Goal: Task Accomplishment & Management: Manage account settings

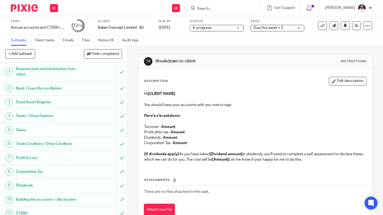
click at [219, 11] on div at bounding box center [224, 8] width 76 height 16
click at [221, 7] on input "Search" at bounding box center [221, 8] width 49 height 5
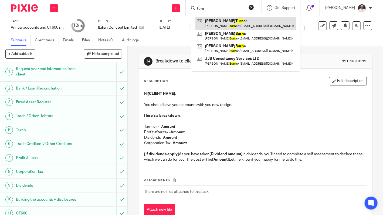
type input "turn"
click at [247, 20] on link at bounding box center [246, 23] width 101 height 12
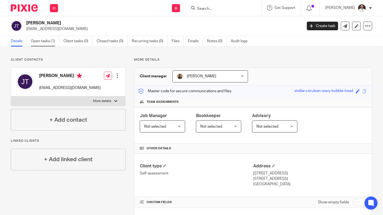
click at [47, 39] on link "Open tasks (1)" at bounding box center [45, 41] width 29 height 11
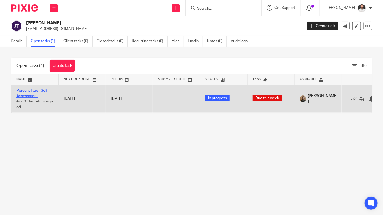
click at [30, 93] on link "Personal tax - Self Assessment" at bounding box center [31, 93] width 31 height 9
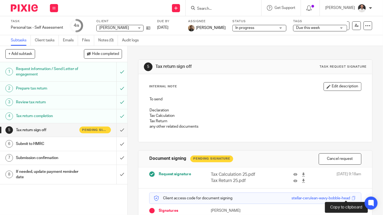
click at [352, 196] on span at bounding box center [354, 198] width 4 height 4
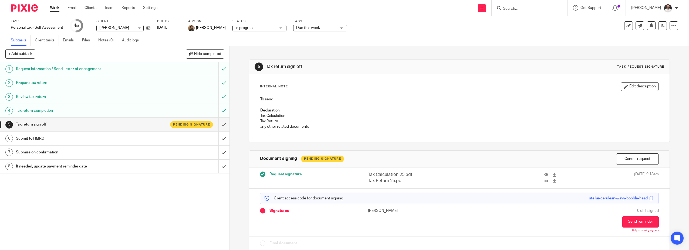
click at [20, 8] on img at bounding box center [24, 7] width 27 height 7
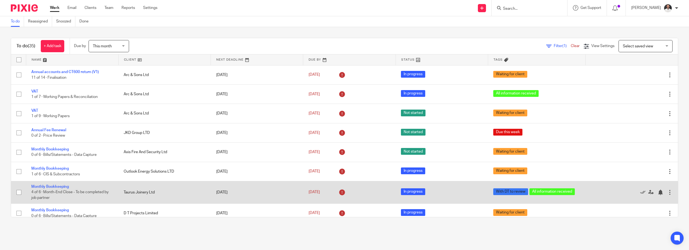
click at [18, 192] on input "checkbox" at bounding box center [19, 192] width 10 height 10
checkbox input "true"
click at [58, 184] on link "Monthly Bookkeeping" at bounding box center [50, 186] width 38 height 4
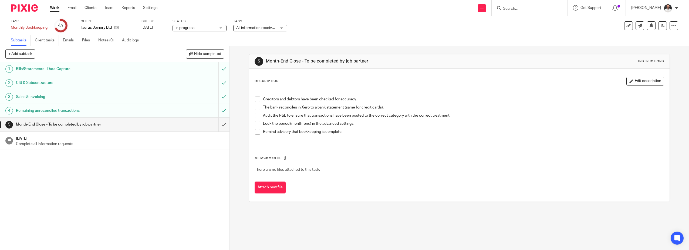
click at [257, 100] on span at bounding box center [257, 98] width 5 height 5
click at [256, 108] on span at bounding box center [257, 107] width 5 height 5
click at [256, 116] on span at bounding box center [257, 115] width 5 height 5
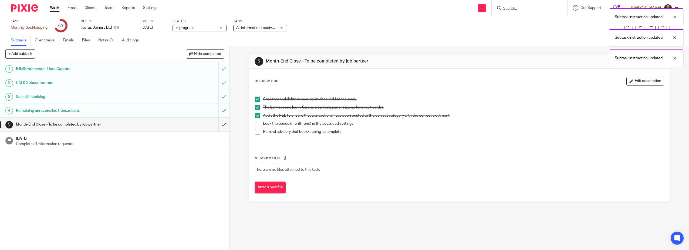
click at [256, 123] on span at bounding box center [257, 123] width 5 height 5
click at [256, 132] on span at bounding box center [257, 131] width 5 height 5
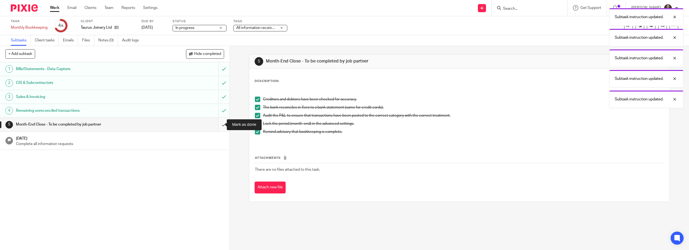
click at [219, 126] on input "submit" at bounding box center [115, 124] width 230 height 14
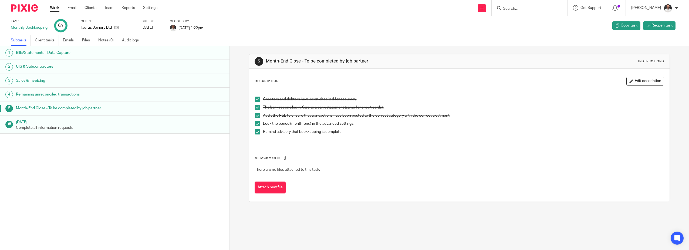
click at [29, 9] on img at bounding box center [24, 7] width 27 height 7
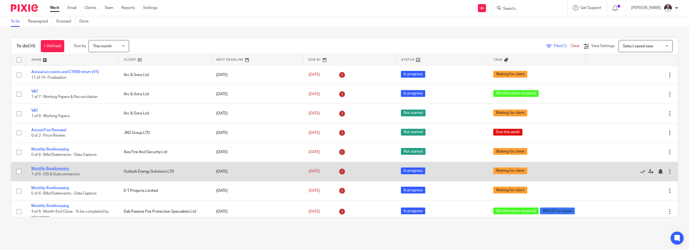
scroll to position [90, 0]
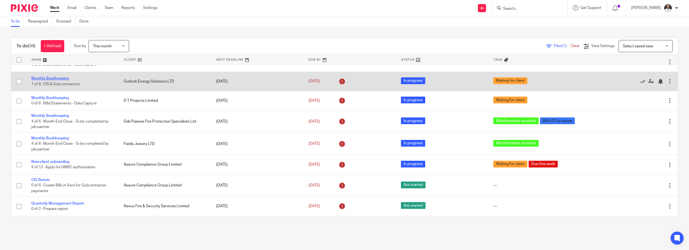
click at [61, 77] on link "Monthly Bookkeeping" at bounding box center [50, 78] width 38 height 4
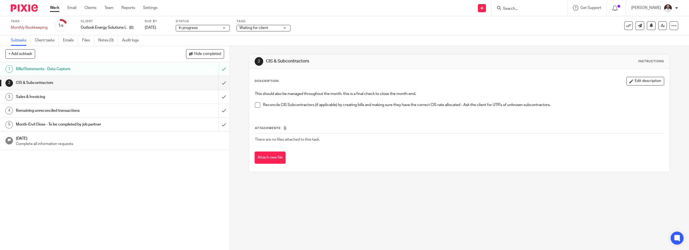
click at [255, 104] on span at bounding box center [257, 104] width 5 height 5
click at [626, 28] on icon at bounding box center [628, 25] width 5 height 5
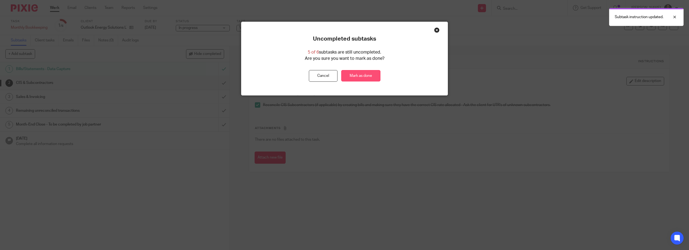
click at [354, 75] on link "Mark as done" at bounding box center [360, 76] width 39 height 12
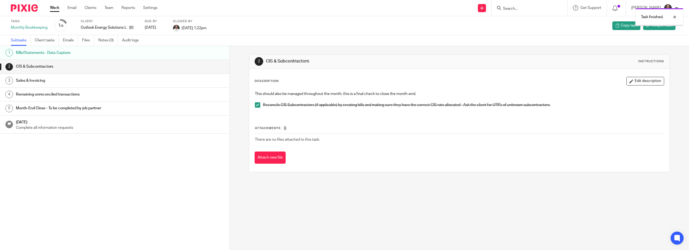
click at [18, 6] on img at bounding box center [24, 7] width 27 height 7
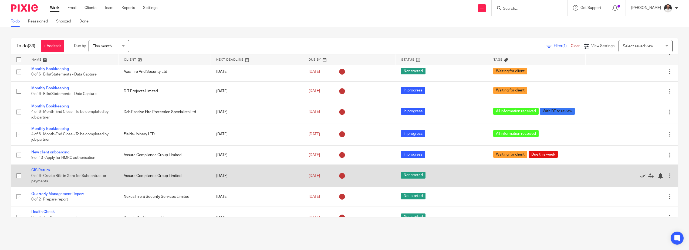
scroll to position [90, 0]
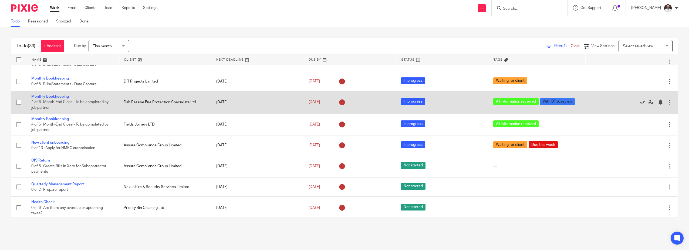
click at [58, 96] on link "Monthly Bookkeeping" at bounding box center [50, 97] width 38 height 4
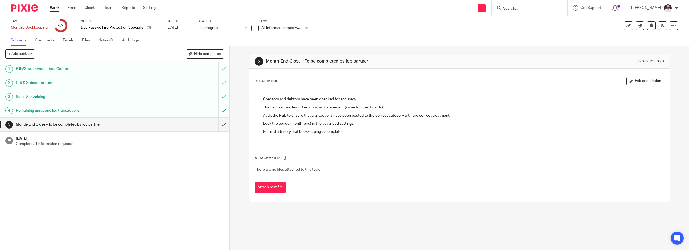
click at [257, 100] on span at bounding box center [257, 98] width 5 height 5
click at [256, 108] on span at bounding box center [257, 107] width 5 height 5
click at [256, 117] on span at bounding box center [257, 115] width 5 height 5
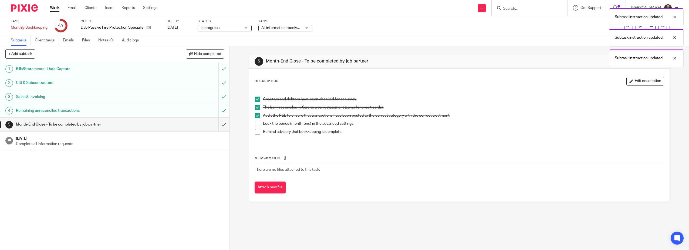
click at [257, 123] on span at bounding box center [257, 123] width 5 height 5
click at [257, 131] on span at bounding box center [257, 131] width 5 height 5
click at [625, 26] on div "Subtask instruction updated. Subtask instruction updated. Subtask instruction u…" at bounding box center [514, 56] width 339 height 103
click at [675, 16] on div at bounding box center [671, 17] width 15 height 6
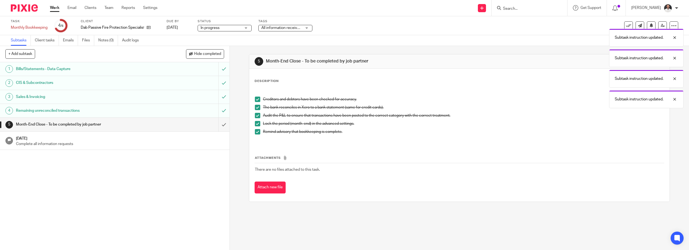
click at [675, 16] on div "Subtask instruction updated." at bounding box center [684, 17] width 75 height 18
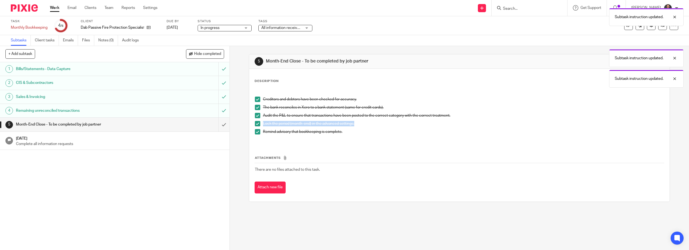
click at [485, 120] on ul "Creditors and debtors have been checked for accuracy. The bank reconciles in Xe…" at bounding box center [459, 117] width 409 height 43
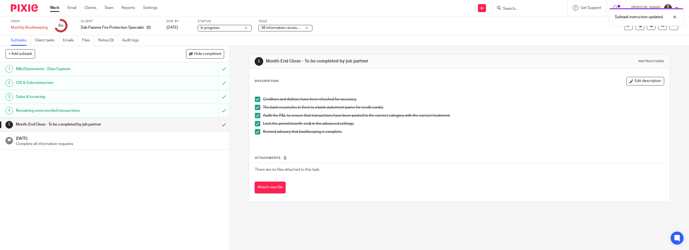
click at [534, 36] on div "Subtask instruction updated. Subtask instruction updated." at bounding box center [514, 36] width 339 height 62
click at [624, 28] on button at bounding box center [628, 25] width 9 height 9
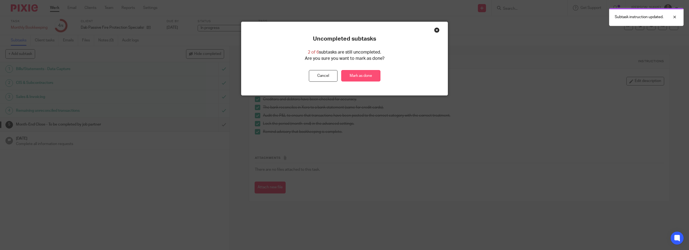
click at [361, 77] on link "Mark as done" at bounding box center [360, 76] width 39 height 12
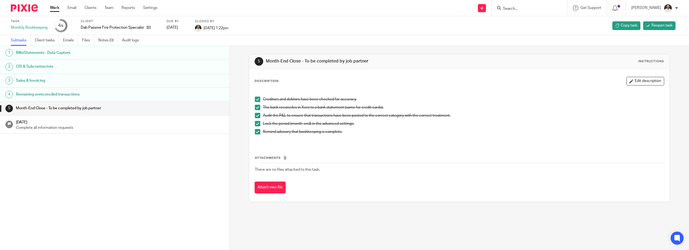
click at [23, 5] on img at bounding box center [24, 7] width 27 height 7
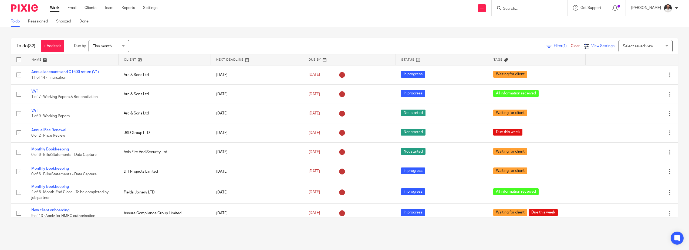
click at [592, 46] on span "View Settings" at bounding box center [603, 46] width 23 height 4
click at [599, 47] on span "View Settings" at bounding box center [603, 46] width 23 height 4
click at [597, 47] on span "View Settings" at bounding box center [603, 46] width 23 height 4
click at [554, 47] on span "Filter (1)" at bounding box center [562, 46] width 17 height 4
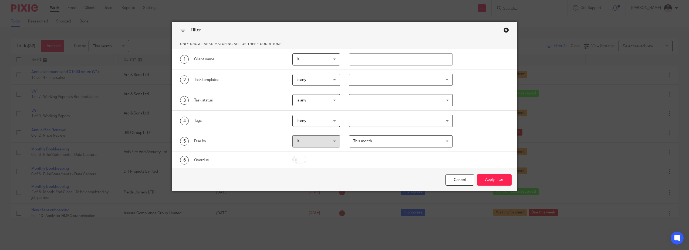
click at [378, 80] on div at bounding box center [401, 80] width 104 height 12
click at [375, 96] on input "search" at bounding box center [398, 93] width 95 height 10
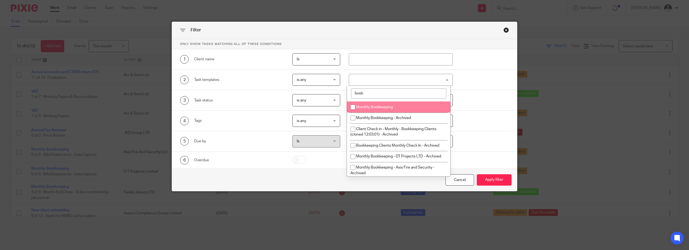
type input "book"
click at [367, 105] on span "Monthly Bookkeeping" at bounding box center [374, 107] width 37 height 4
checkbox input "true"
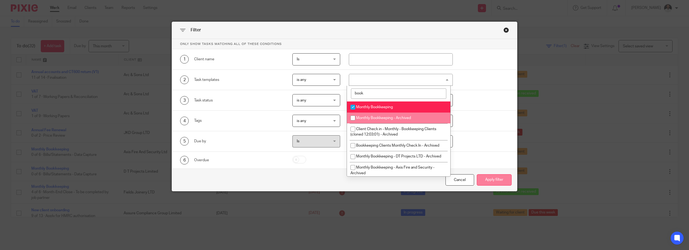
click at [488, 176] on button "Apply filter" at bounding box center [494, 180] width 35 height 12
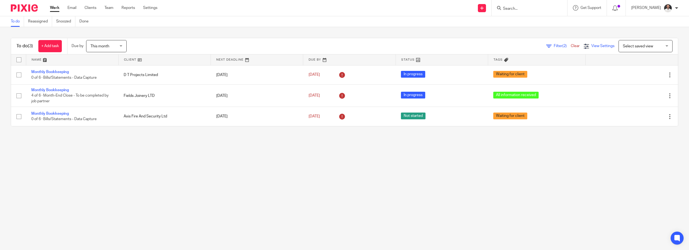
click at [594, 45] on span "View Settings" at bounding box center [603, 46] width 23 height 4
click at [577, 69] on link "Save" at bounding box center [574, 69] width 10 height 4
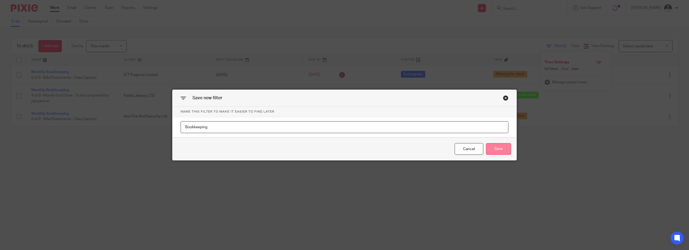
type input "Bookkeeping"
click at [493, 151] on button "Save" at bounding box center [498, 149] width 25 height 12
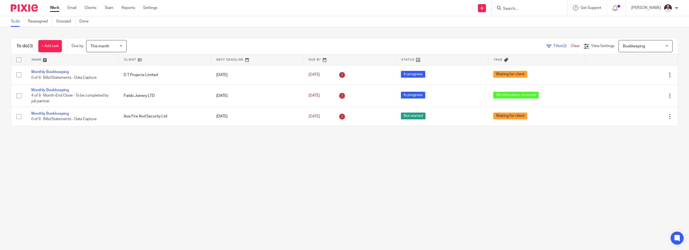
click at [641, 46] on span "Bookkeeping" at bounding box center [642, 45] width 39 height 11
click at [639, 76] on li "This week tasks" at bounding box center [637, 79] width 53 height 11
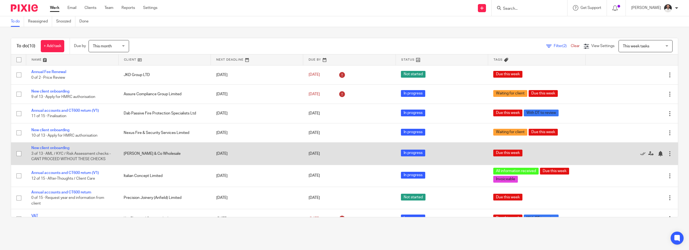
scroll to position [50, 0]
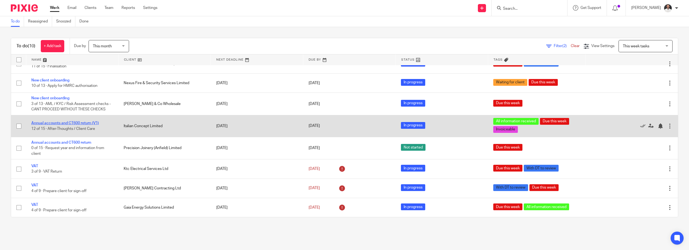
click at [94, 121] on link "Annual accounts and CT600 return (V1)" at bounding box center [65, 123] width 68 height 4
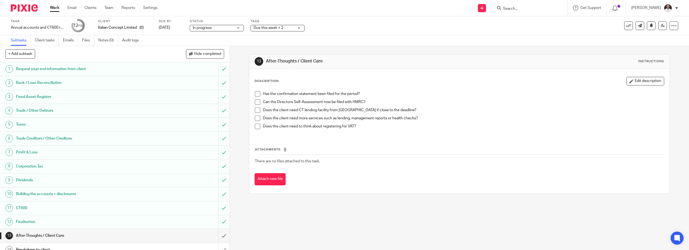
click at [288, 30] on span "Due this week + 2" at bounding box center [274, 28] width 41 height 6
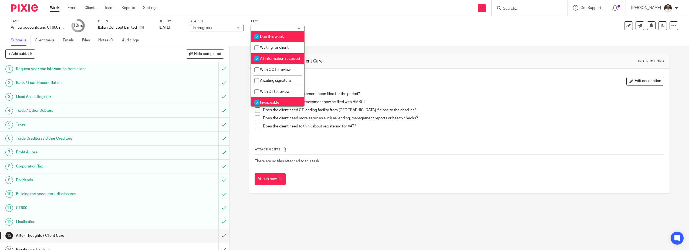
click at [256, 57] on input "checkbox" at bounding box center [257, 58] width 10 height 10
checkbox input "false"
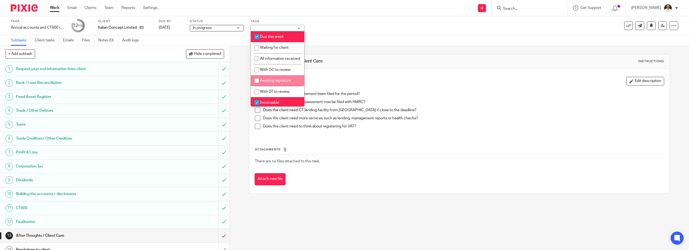
click at [257, 85] on input "checkbox" at bounding box center [257, 80] width 10 height 10
checkbox input "true"
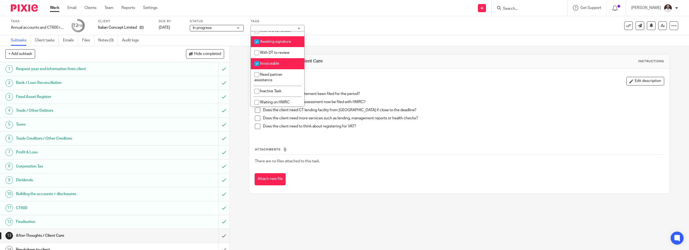
scroll to position [57, 0]
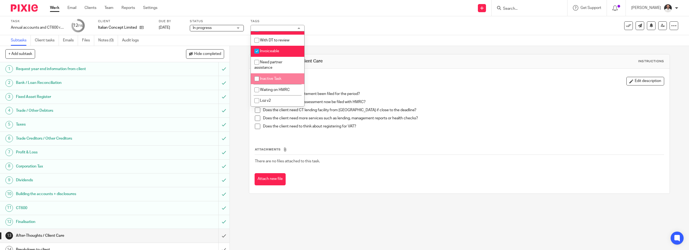
click at [354, 56] on div "13 After-Thoughts / Client Care Instructions" at bounding box center [459, 61] width 421 height 14
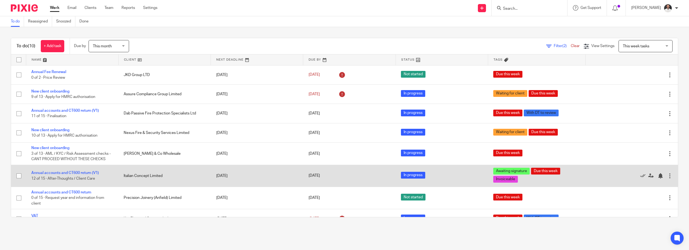
scroll to position [50, 0]
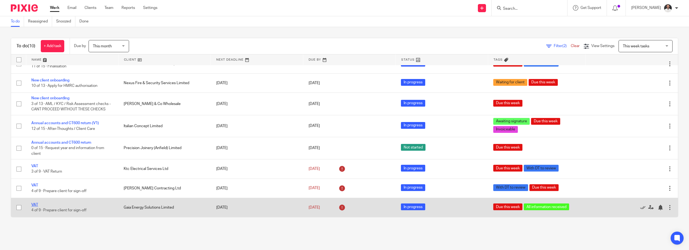
click at [35, 204] on link "VAT" at bounding box center [34, 205] width 7 height 4
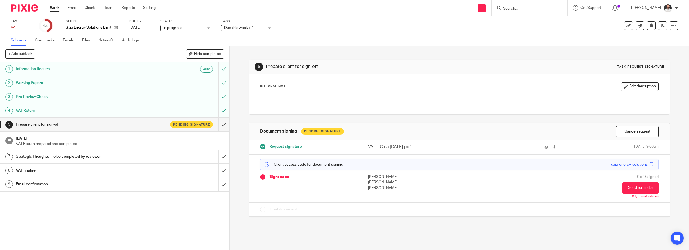
click at [243, 27] on span "Due this week + 1" at bounding box center [239, 28] width 30 height 4
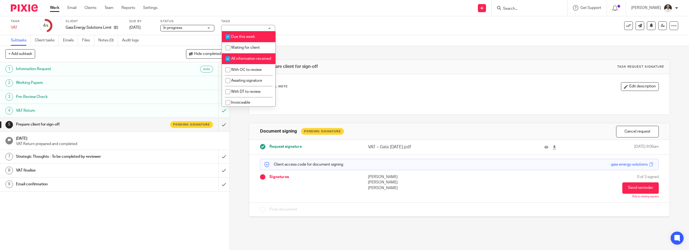
click at [228, 58] on input "checkbox" at bounding box center [228, 58] width 10 height 10
checkbox input "false"
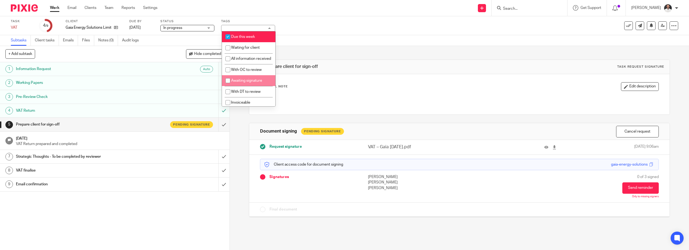
click at [229, 85] on input "checkbox" at bounding box center [228, 80] width 10 height 10
checkbox input "true"
click at [367, 23] on div "Task VAT Save VAT 4 /9 Client Gaia Energy Solutions Limited Due by [DATE] Statu…" at bounding box center [289, 25] width 556 height 13
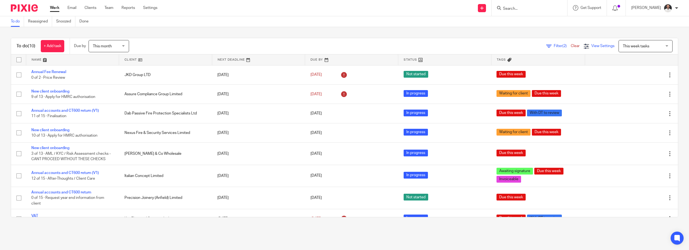
click at [584, 47] on div "View Settings" at bounding box center [599, 46] width 31 height 6
click at [546, 46] on link "Filter (2)" at bounding box center [558, 46] width 25 height 4
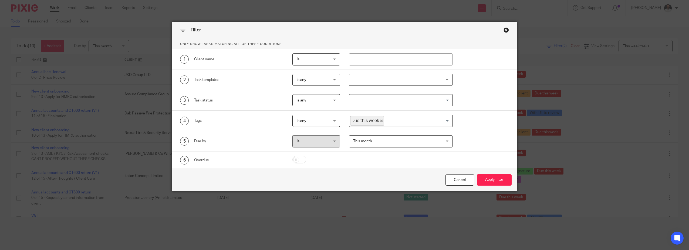
click at [379, 119] on span "Due this week" at bounding box center [367, 120] width 34 height 9
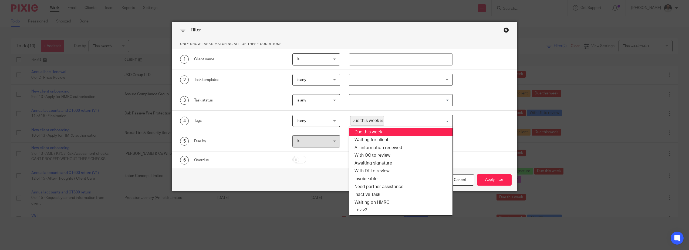
click at [381, 119] on span "Due this week" at bounding box center [367, 120] width 34 height 9
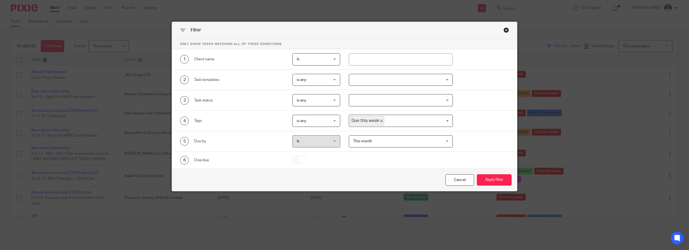
click at [380, 119] on icon "Deselect Due this week" at bounding box center [381, 120] width 3 height 3
click at [381, 119] on input "Search for option" at bounding box center [400, 120] width 100 height 9
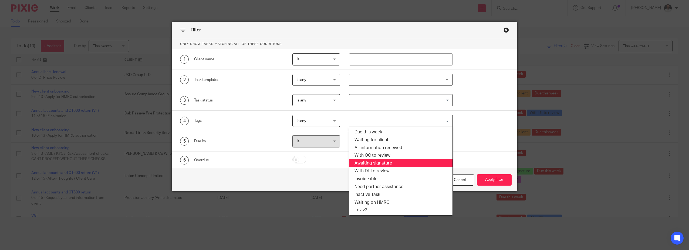
click at [380, 162] on li "Awaiting signature" at bounding box center [400, 163] width 103 height 8
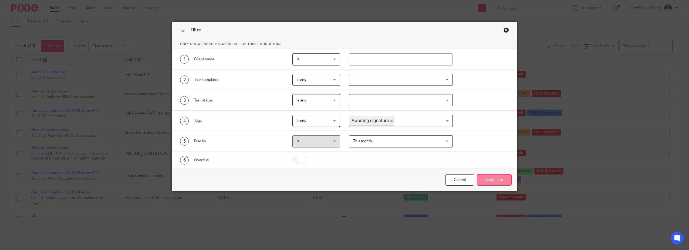
click at [493, 180] on button "Apply filter" at bounding box center [494, 180] width 35 height 12
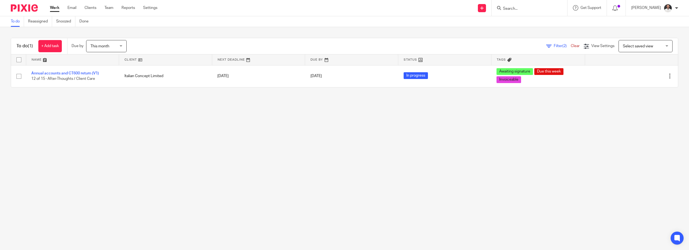
click at [115, 44] on span "This month" at bounding box center [104, 45] width 29 height 11
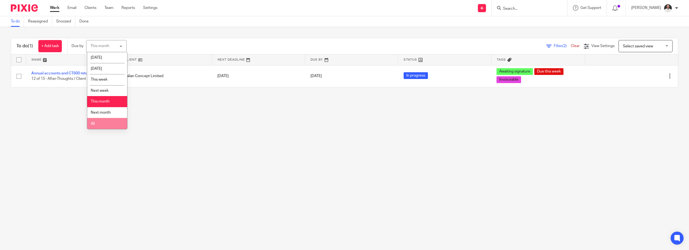
click at [107, 124] on li "All" at bounding box center [107, 123] width 40 height 11
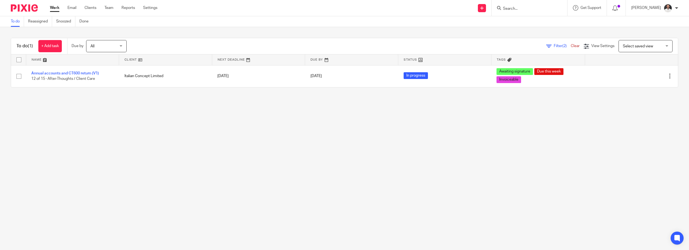
click at [525, 6] on input "Search" at bounding box center [527, 8] width 49 height 5
drag, startPoint x: 536, startPoint y: 7, endPoint x: 533, endPoint y: 8, distance: 3.2
click at [535, 7] on input "Search" at bounding box center [527, 8] width 49 height 5
click at [170, 200] on main "To do Reassigned Snoozed Done To do (1) + Add task Due by All All Today Tomorro…" at bounding box center [344, 125] width 689 height 250
click at [518, 10] on input "Search" at bounding box center [527, 8] width 49 height 5
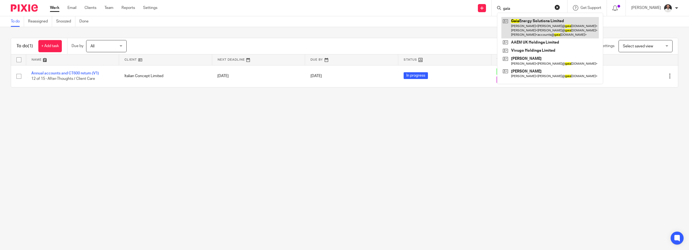
type input "gaia"
click at [534, 26] on link at bounding box center [551, 27] width 98 height 21
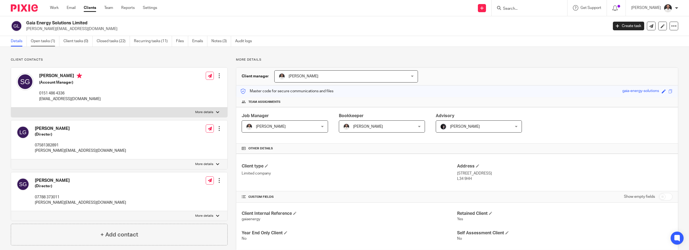
click at [50, 43] on link "Open tasks (1)" at bounding box center [45, 41] width 29 height 11
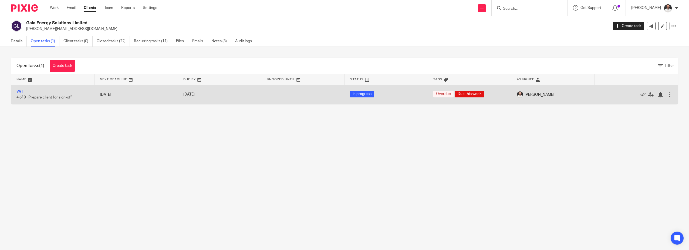
click at [19, 90] on link "VAT" at bounding box center [19, 92] width 7 height 4
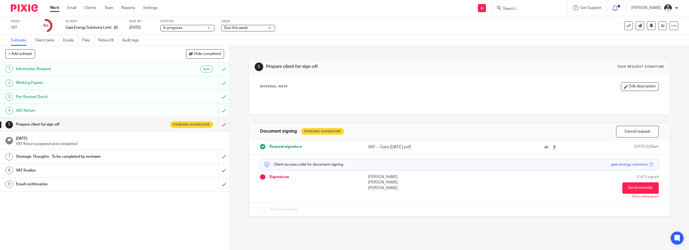
click at [263, 30] on span "Due this week" at bounding box center [244, 28] width 41 height 6
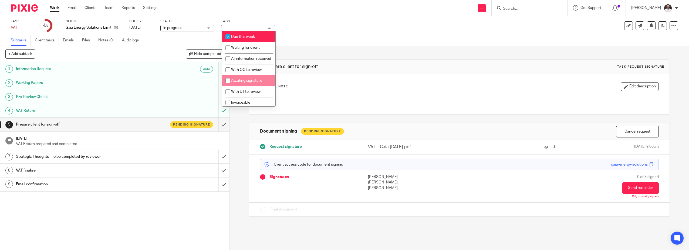
click at [250, 82] on span "Awaiting signature" at bounding box center [246, 81] width 31 height 4
checkbox input "true"
click at [318, 43] on div "Subtasks Client tasks Emails Files Notes (0) Audit logs" at bounding box center [344, 40] width 689 height 11
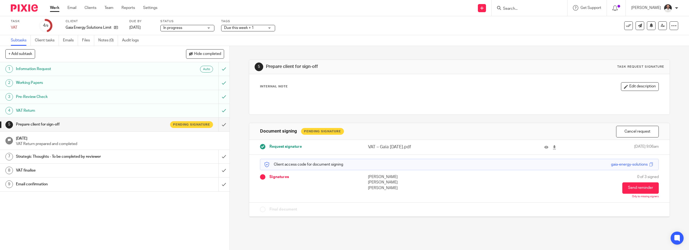
click at [21, 5] on img at bounding box center [24, 7] width 27 height 7
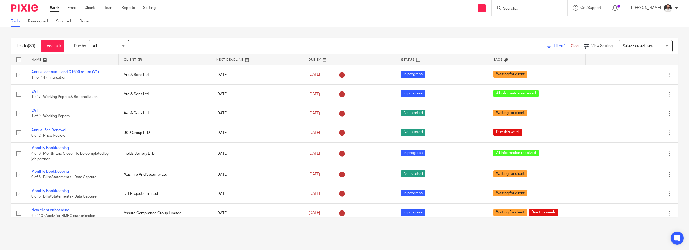
click at [526, 11] on input "Search" at bounding box center [527, 8] width 49 height 5
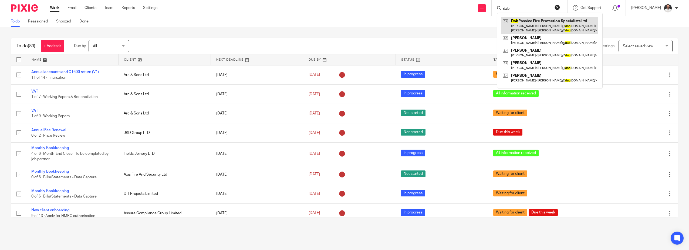
type input "dab"
click at [532, 23] on link at bounding box center [550, 25] width 97 height 17
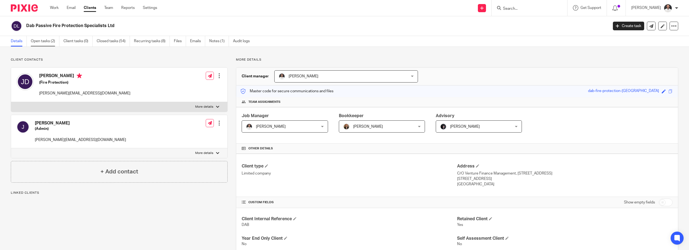
click at [39, 41] on link "Open tasks (2)" at bounding box center [45, 41] width 29 height 11
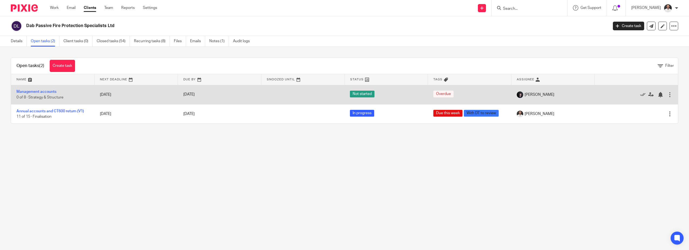
click at [667, 93] on div at bounding box center [669, 94] width 5 height 5
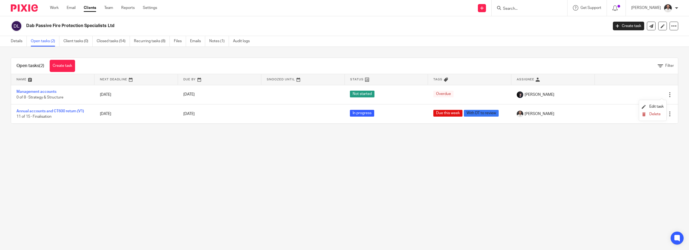
click at [656, 111] on li "Delete" at bounding box center [653, 114] width 22 height 7
click at [657, 111] on li "Delete" at bounding box center [653, 114] width 22 height 7
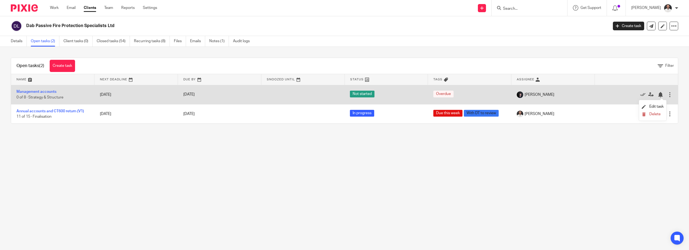
click at [667, 95] on div at bounding box center [669, 94] width 5 height 5
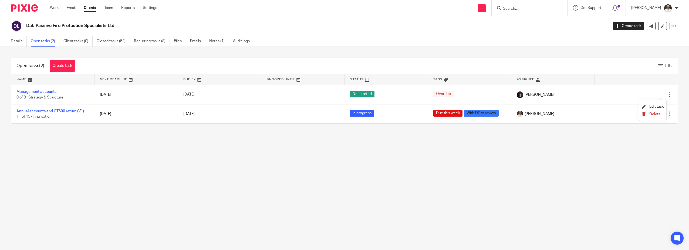
click at [649, 113] on button "Delete" at bounding box center [653, 114] width 22 height 4
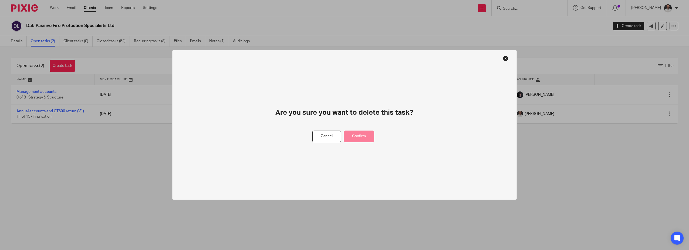
click at [360, 136] on button "Confirm" at bounding box center [359, 136] width 31 height 12
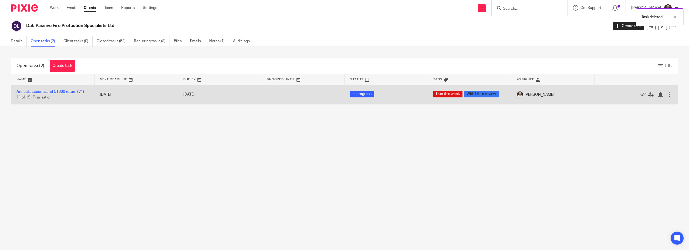
click at [31, 90] on link "Annual accounts and CT600 return (V1)" at bounding box center [50, 92] width 68 height 4
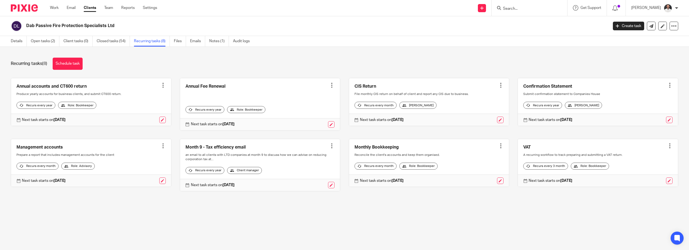
click at [162, 142] on link at bounding box center [91, 163] width 160 height 48
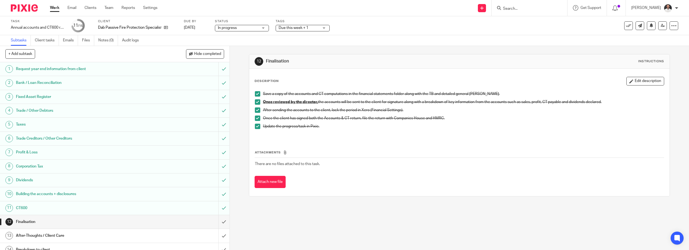
click at [294, 26] on span "Due this week + 1" at bounding box center [299, 28] width 41 height 6
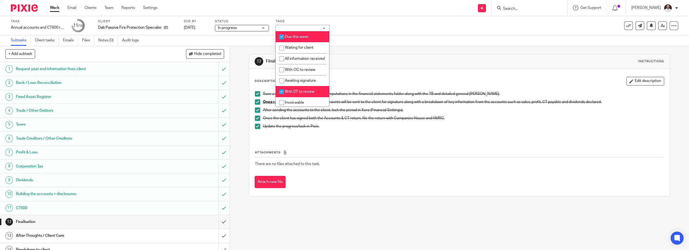
click at [281, 96] on input "checkbox" at bounding box center [282, 91] width 10 height 10
checkbox input "false"
click at [282, 86] on input "checkbox" at bounding box center [282, 80] width 10 height 10
checkbox input "true"
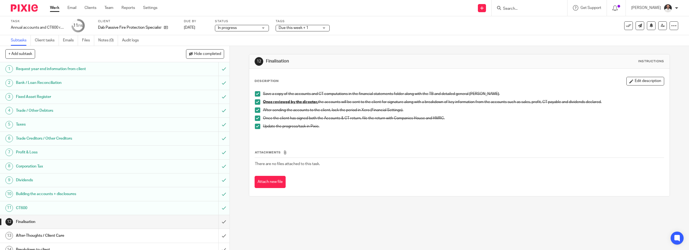
click at [384, 42] on div "Subtasks Client tasks Emails Files Notes (0) Audit logs" at bounding box center [344, 40] width 689 height 11
click at [26, 9] on img at bounding box center [24, 7] width 27 height 7
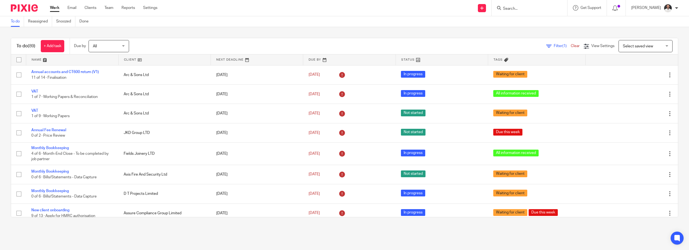
click at [37, 58] on link at bounding box center [72, 59] width 92 height 11
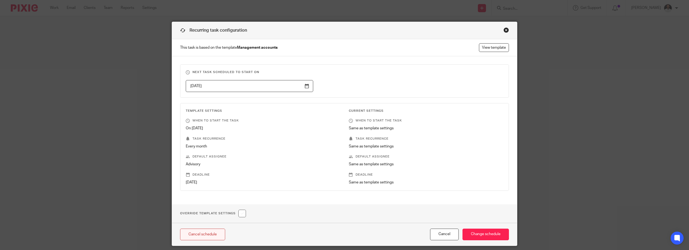
click at [207, 231] on link "Cancel schedule" at bounding box center [202, 234] width 45 height 12
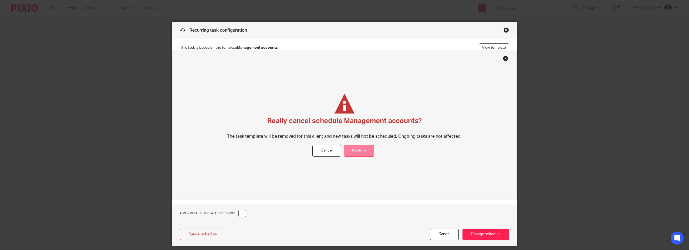
click at [363, 145] on button "Confirm" at bounding box center [359, 151] width 31 height 12
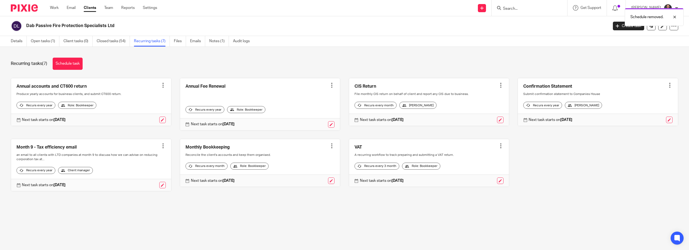
click at [26, 8] on img at bounding box center [24, 7] width 27 height 7
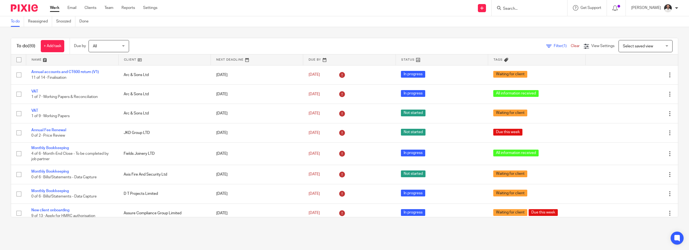
click at [637, 48] on span "Select saved view" at bounding box center [638, 46] width 30 height 4
click at [637, 48] on div "Select saved view" at bounding box center [638, 46] width 30 height 4
click at [592, 45] on span "View Settings" at bounding box center [603, 46] width 23 height 4
click at [554, 46] on span "Filter (1)" at bounding box center [562, 46] width 17 height 4
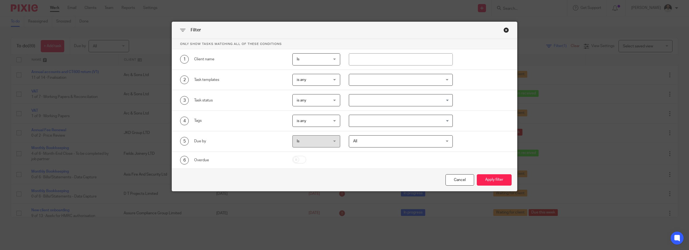
click at [357, 121] on input "Search for option" at bounding box center [400, 120] width 100 height 9
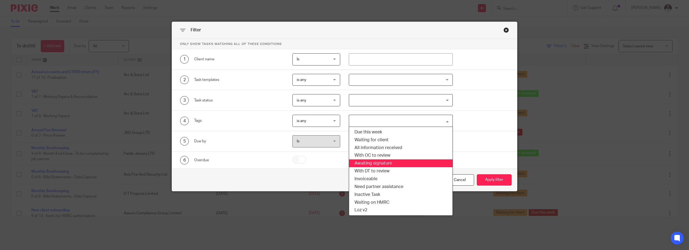
click at [369, 162] on li "Awaiting signature" at bounding box center [400, 163] width 103 height 8
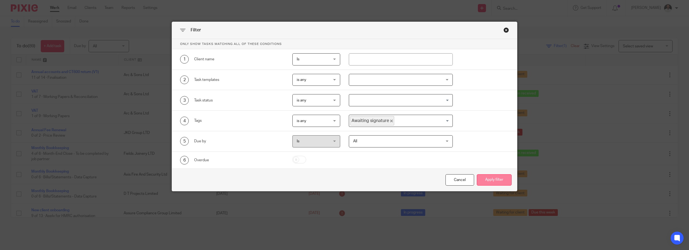
click at [492, 181] on button "Apply filter" at bounding box center [494, 180] width 35 height 12
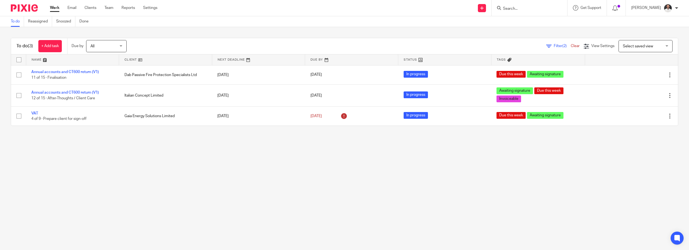
click at [642, 48] on span "Select saved view" at bounding box center [642, 45] width 39 height 11
click at [592, 45] on span "View Settings" at bounding box center [603, 46] width 23 height 4
click at [576, 68] on link "Save" at bounding box center [574, 69] width 10 height 4
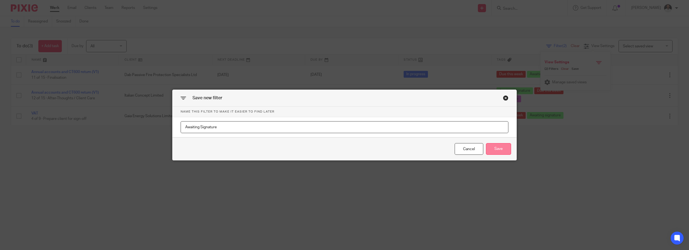
type input "Awaiting Signature"
click at [490, 148] on button "Save" at bounding box center [498, 149] width 25 height 12
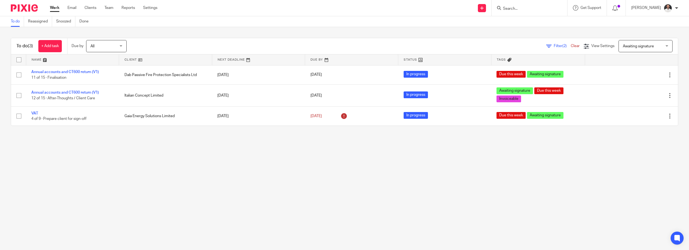
click at [32, 8] on img at bounding box center [24, 7] width 27 height 7
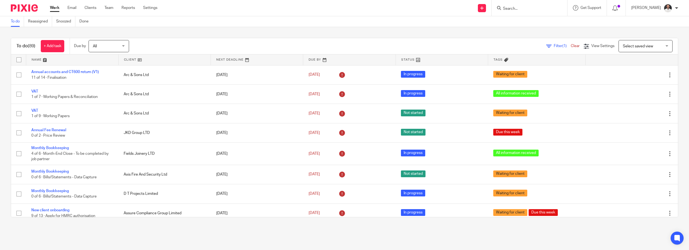
click at [18, 59] on input "checkbox" at bounding box center [19, 60] width 10 height 10
checkbox input "true"
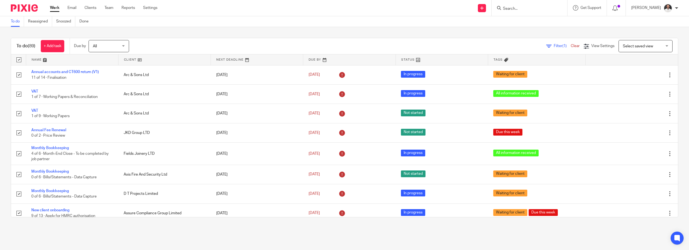
checkbox input "true"
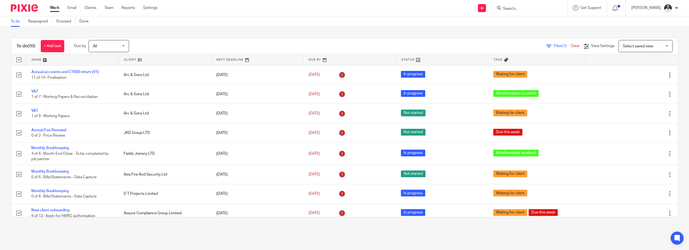
checkbox input "true"
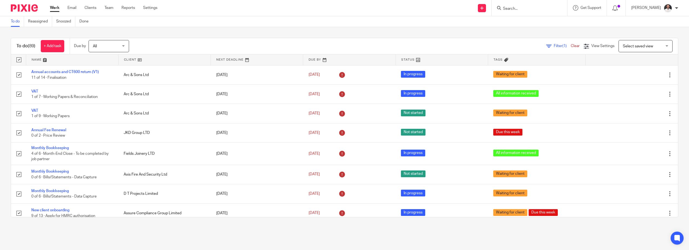
checkbox input "true"
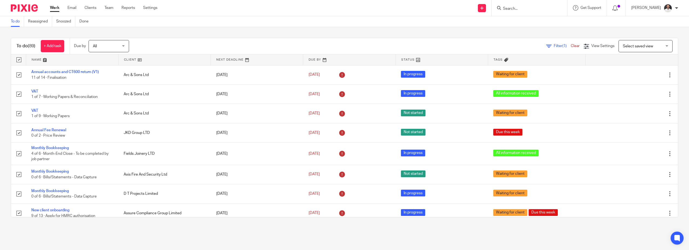
checkbox input "true"
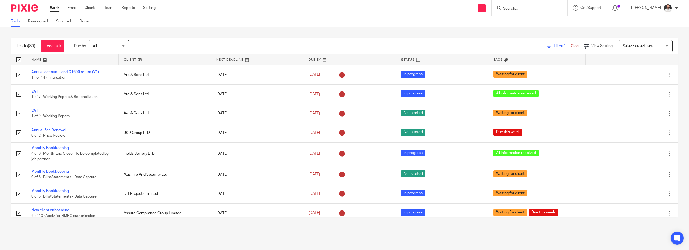
checkbox input "true"
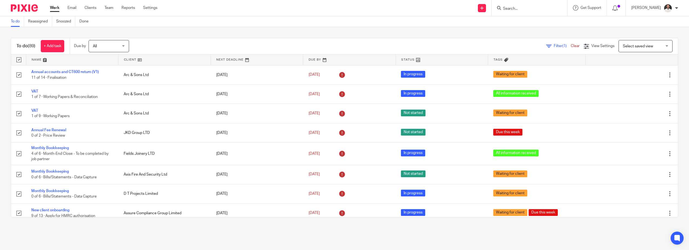
checkbox input "true"
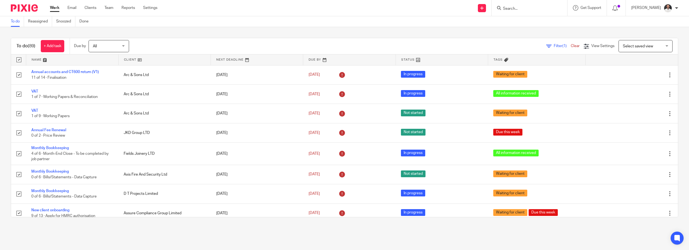
checkbox input "true"
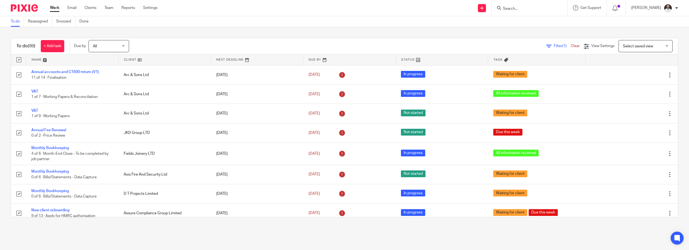
checkbox input "true"
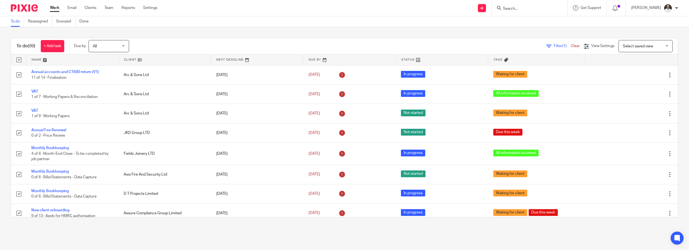
checkbox input "true"
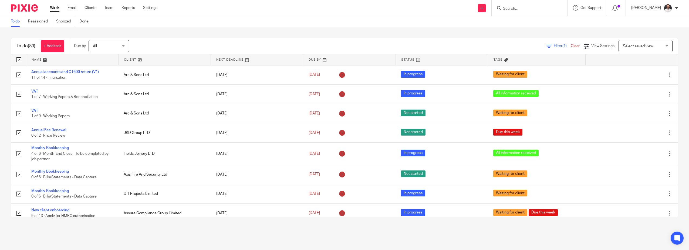
checkbox input "true"
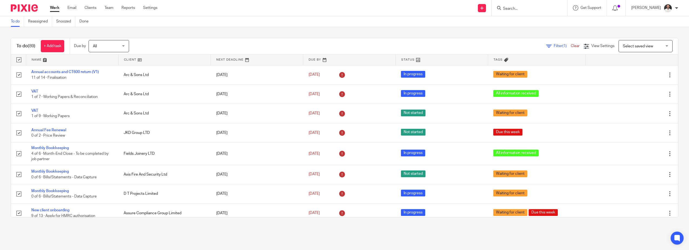
checkbox input "true"
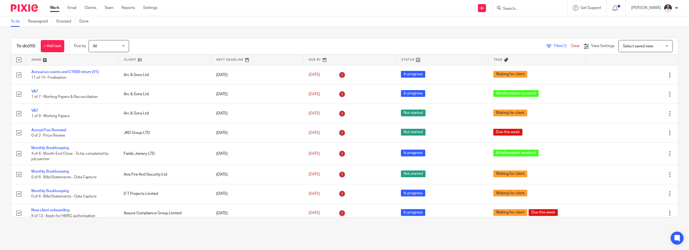
checkbox input "true"
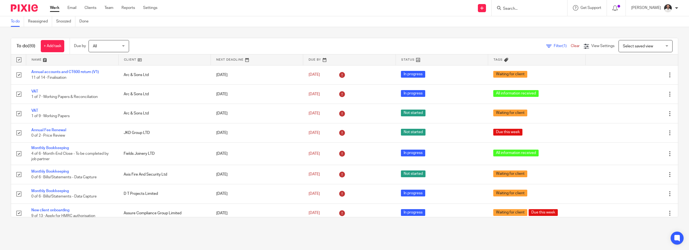
checkbox input "true"
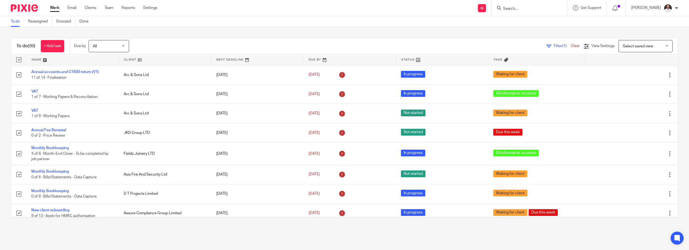
checkbox input "true"
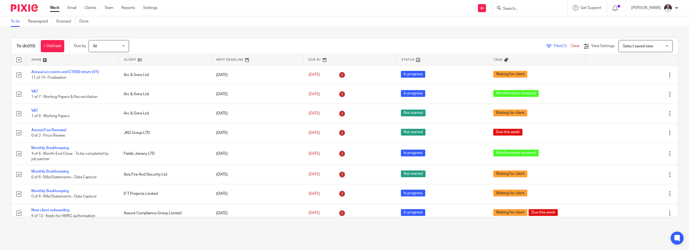
checkbox input "true"
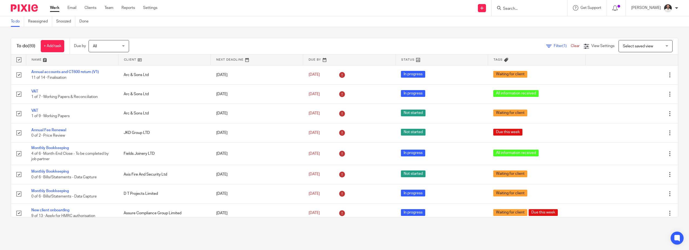
checkbox input "true"
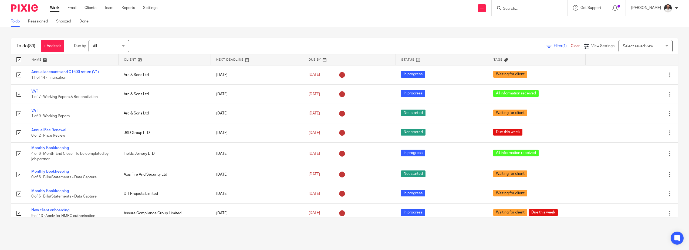
checkbox input "true"
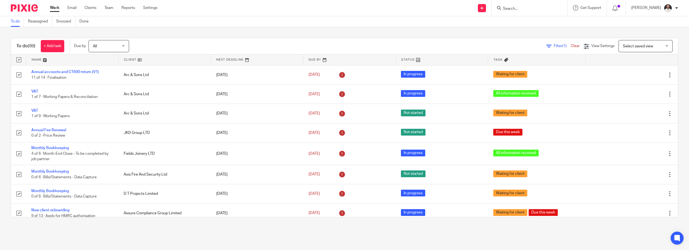
checkbox input "true"
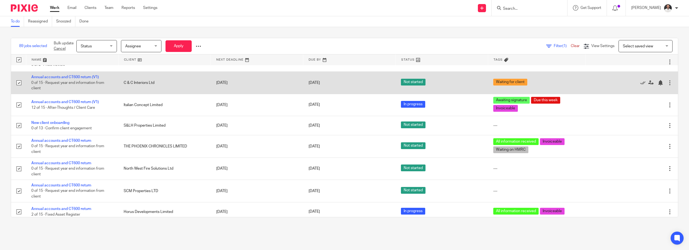
scroll to position [360, 0]
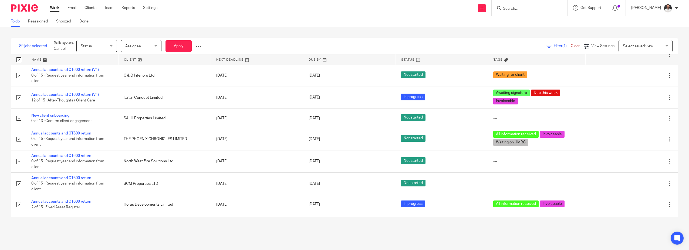
click at [18, 58] on input "checkbox" at bounding box center [19, 60] width 10 height 10
checkbox input "false"
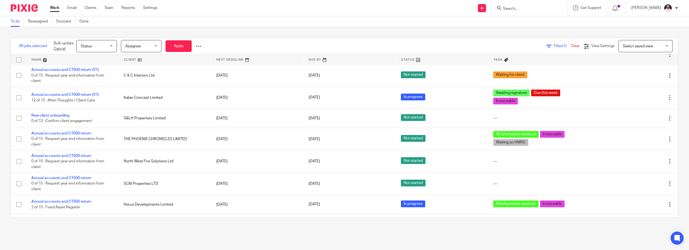
checkbox input "false"
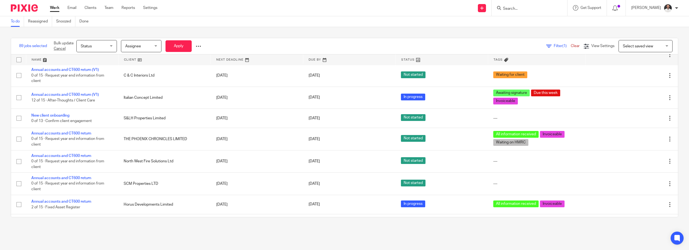
checkbox input "false"
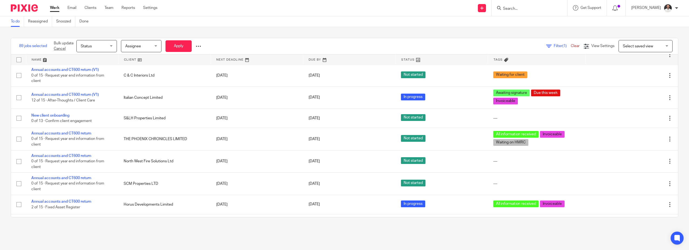
checkbox input "false"
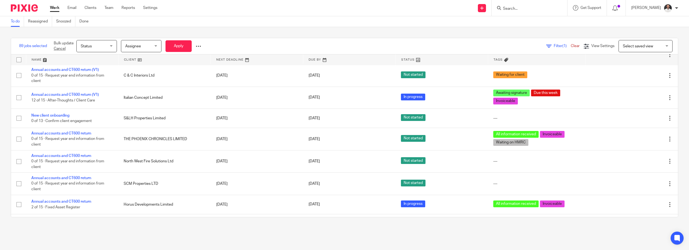
checkbox input "false"
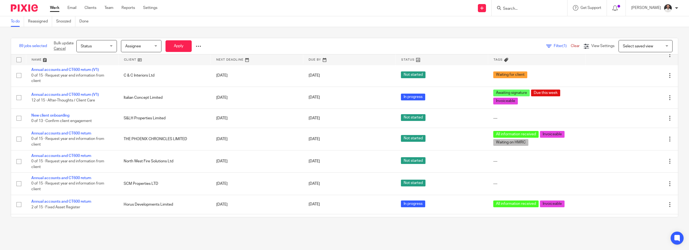
checkbox input "false"
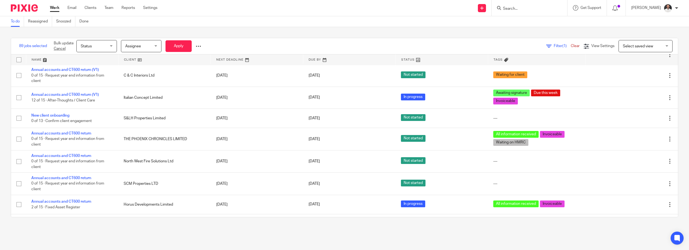
checkbox input "false"
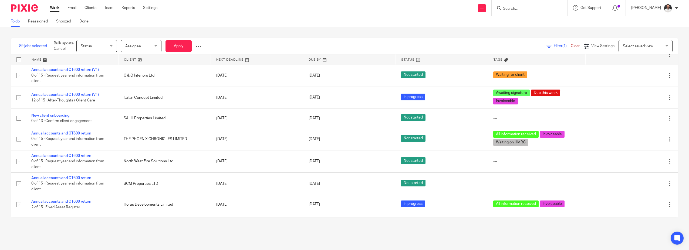
checkbox input "false"
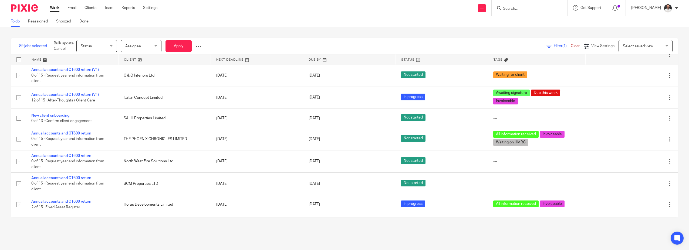
checkbox input "false"
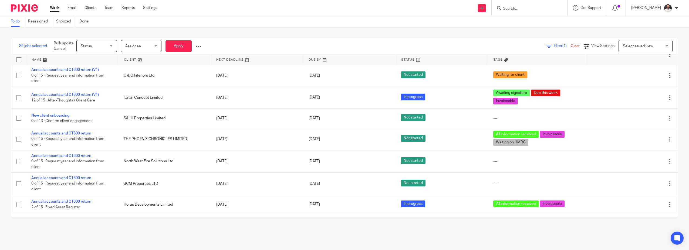
checkbox input "false"
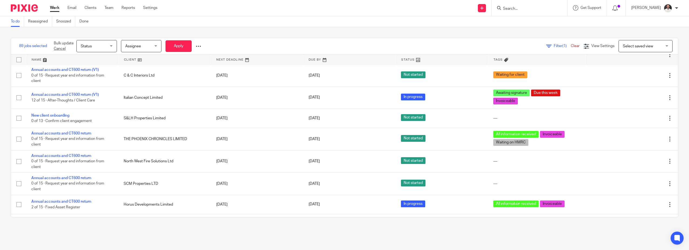
checkbox input "false"
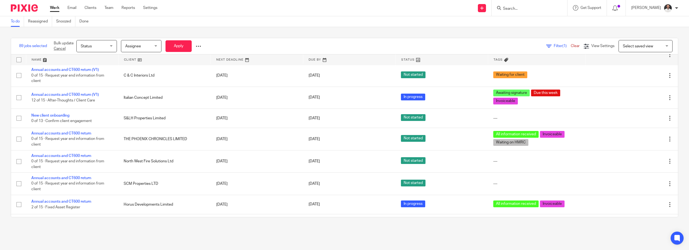
checkbox input "false"
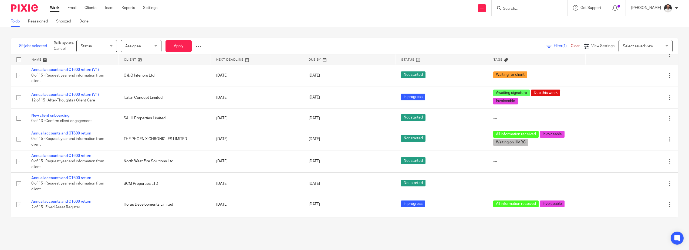
checkbox input "false"
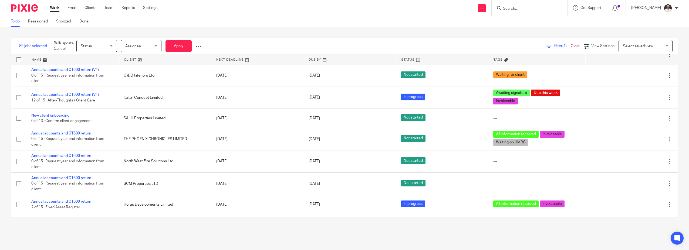
checkbox input "false"
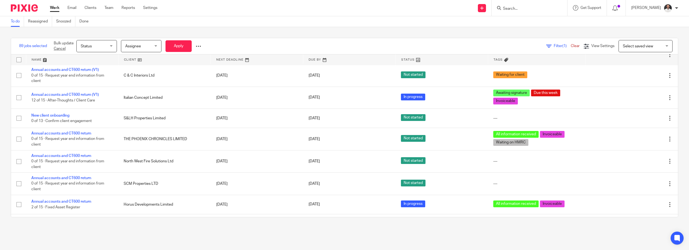
checkbox input "false"
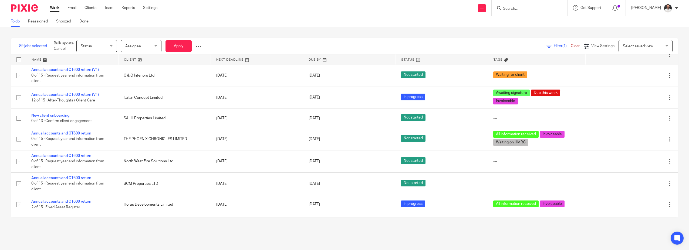
checkbox input "false"
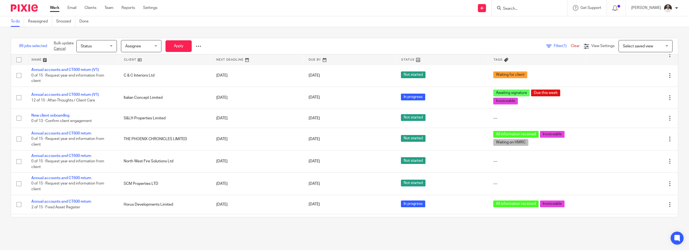
checkbox input "false"
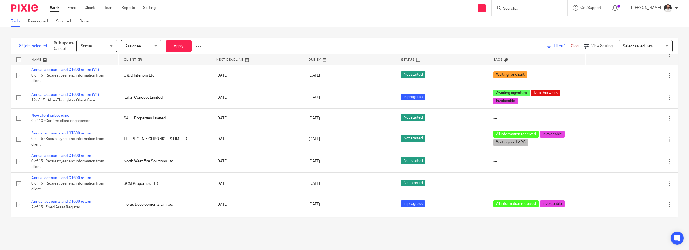
checkbox input "false"
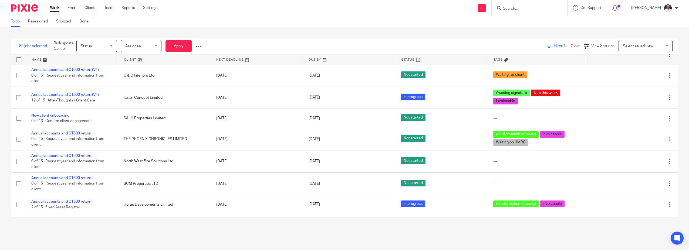
checkbox input "false"
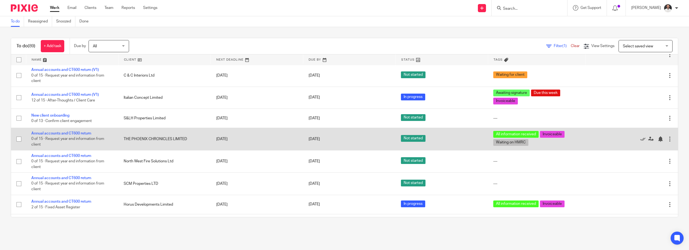
click at [18, 138] on input "checkbox" at bounding box center [19, 139] width 10 height 10
checkbox input "true"
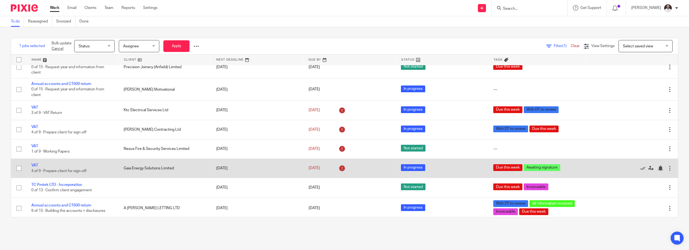
scroll to position [630, 0]
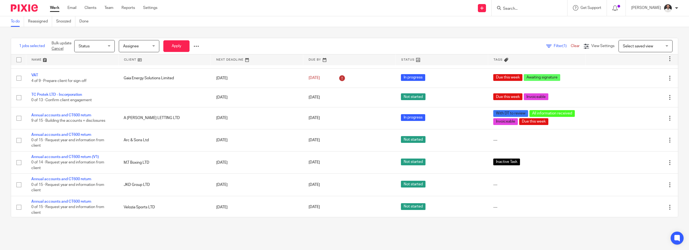
click at [196, 45] on div at bounding box center [196, 45] width 5 height 5
click at [181, 58] on span "Update Tags" at bounding box center [188, 58] width 21 height 4
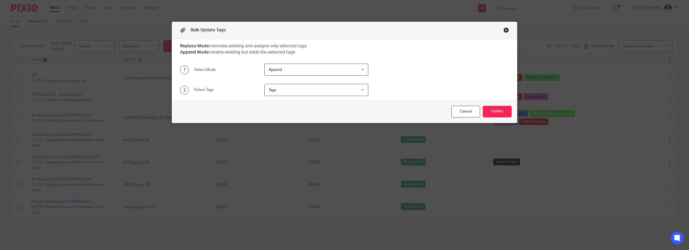
click at [504, 30] on div "Close this dialog window" at bounding box center [506, 29] width 5 height 5
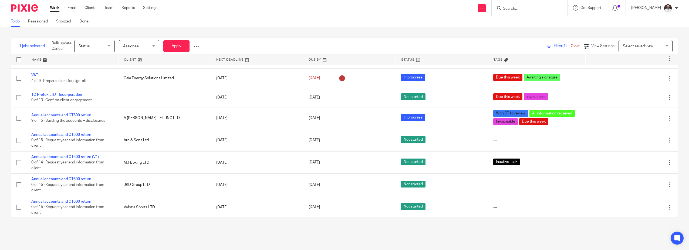
click at [100, 48] on span "Status" at bounding box center [93, 45] width 29 height 11
click at [100, 48] on div "Status Status" at bounding box center [94, 46] width 41 height 12
click at [105, 47] on span "Status" at bounding box center [93, 45] width 29 height 11
click at [95, 79] on span "In progress" at bounding box center [87, 80] width 19 height 4
click at [177, 49] on button "Apply" at bounding box center [176, 46] width 26 height 12
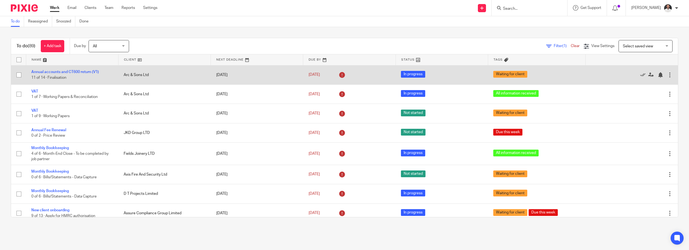
click at [18, 74] on input "checkbox" at bounding box center [19, 75] width 10 height 10
checkbox input "true"
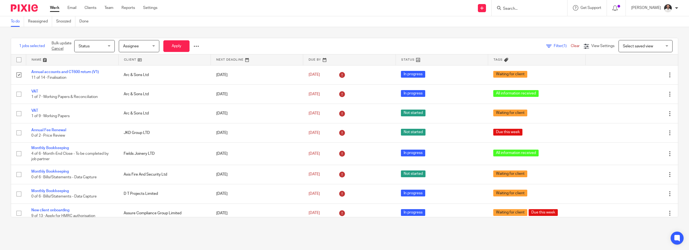
click at [199, 45] on div at bounding box center [196, 45] width 5 height 5
click at [192, 56] on span "Update Tags" at bounding box center [188, 58] width 21 height 4
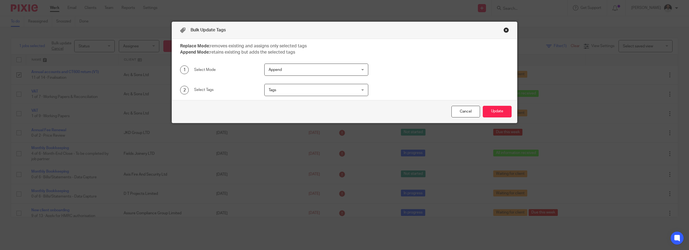
click at [299, 89] on span "Tags" at bounding box center [309, 89] width 80 height 11
click at [301, 72] on span "Append" at bounding box center [309, 69] width 80 height 11
click at [296, 80] on li "Replace" at bounding box center [314, 81] width 103 height 11
click at [288, 90] on span "Tags" at bounding box center [309, 89] width 80 height 11
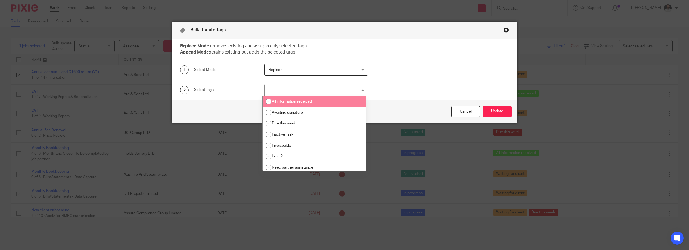
click at [289, 103] on li "All information received" at bounding box center [314, 101] width 103 height 11
checkbox input "true"
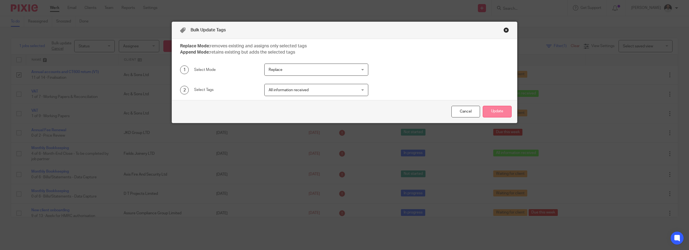
click at [500, 111] on button "Update" at bounding box center [497, 112] width 29 height 12
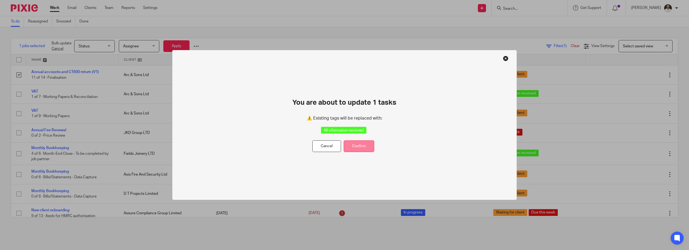
click at [366, 143] on button "Confirm" at bounding box center [359, 146] width 31 height 12
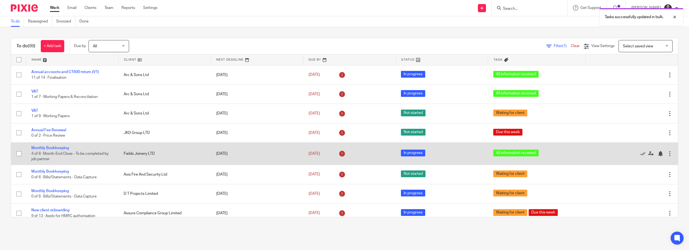
click at [61, 145] on td "Monthly Bookkeeping 4 of 6 · Month-End Close - To be completed by job partner" at bounding box center [72, 153] width 92 height 22
click at [60, 147] on link "Monthly Bookkeeping" at bounding box center [50, 148] width 38 height 4
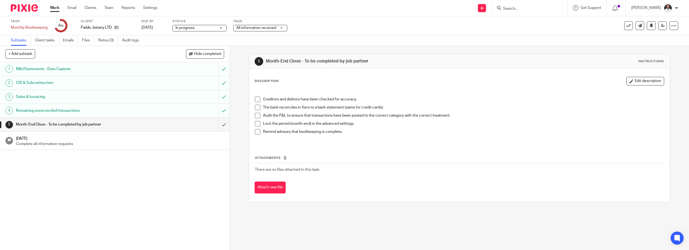
click at [257, 99] on span at bounding box center [257, 98] width 5 height 5
click at [256, 108] on span at bounding box center [257, 107] width 5 height 5
drag, startPoint x: 256, startPoint y: 115, endPoint x: 256, endPoint y: 123, distance: 8.4
click at [256, 116] on span at bounding box center [257, 115] width 5 height 5
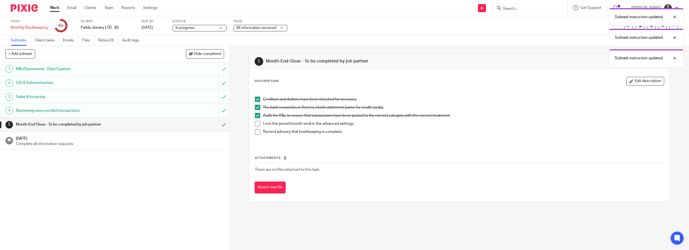
click at [256, 124] on span at bounding box center [257, 123] width 5 height 5
click at [256, 130] on span at bounding box center [257, 131] width 5 height 5
click at [556, 40] on div "Subtask instruction updated. Subtask instruction updated. Subtask instruction u…" at bounding box center [514, 56] width 339 height 103
click at [623, 27] on div "Subtask instruction updated. Subtask instruction updated. Subtask instruction u…" at bounding box center [514, 56] width 339 height 103
drag, startPoint x: 565, startPoint y: 42, endPoint x: 633, endPoint y: 28, distance: 69.5
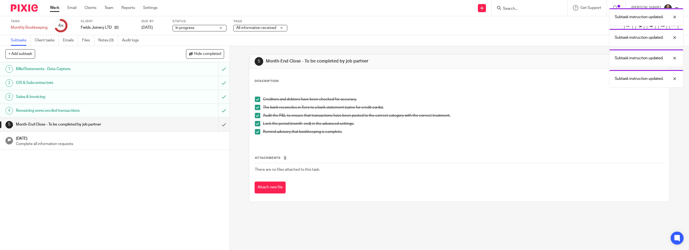
click at [565, 42] on div "Subtask instruction updated. Subtask instruction updated. Subtask instruction u…" at bounding box center [514, 46] width 339 height 82
click at [673, 17] on div at bounding box center [671, 17] width 15 height 6
click at [624, 29] on button at bounding box center [628, 25] width 9 height 9
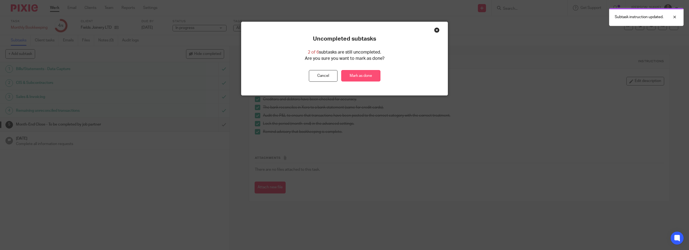
click at [358, 74] on link "Mark as done" at bounding box center [360, 76] width 39 height 12
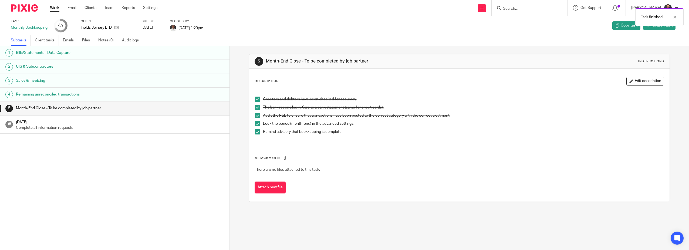
click at [25, 9] on img at bounding box center [24, 7] width 27 height 7
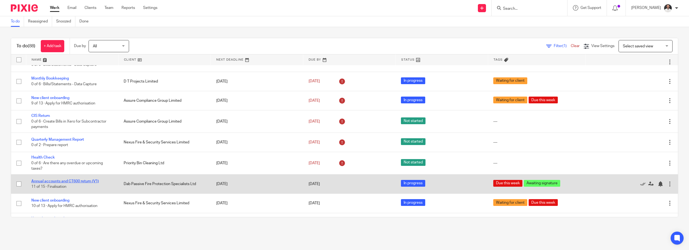
scroll to position [180, 0]
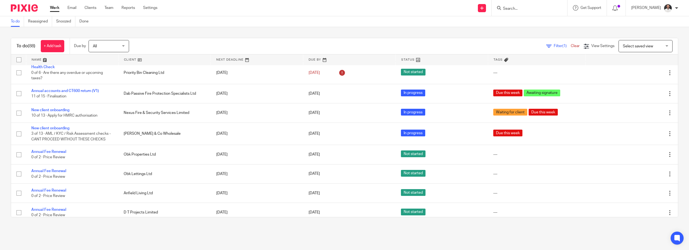
click at [627, 45] on span "Select saved view" at bounding box center [638, 46] width 30 height 4
click at [627, 45] on div "Select saved view" at bounding box center [638, 46] width 30 height 4
click at [592, 45] on span "View Settings" at bounding box center [603, 46] width 23 height 4
click at [554, 45] on span "Filter (1)" at bounding box center [562, 46] width 17 height 4
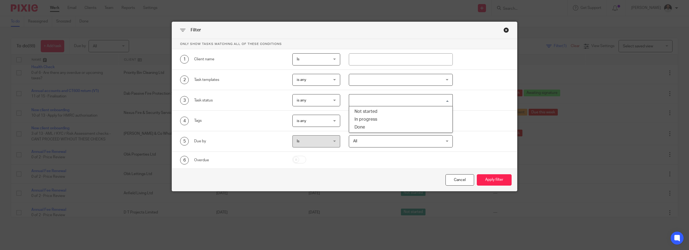
click at [366, 100] on input "Search for option" at bounding box center [400, 99] width 100 height 9
click at [362, 100] on input "Search for option" at bounding box center [400, 99] width 100 height 9
drag, startPoint x: 478, startPoint y: 103, endPoint x: 446, endPoint y: 113, distance: 32.7
click at [470, 106] on div "3 Task status is any is any is any is none is_any Loading... Not started In pro…" at bounding box center [344, 100] width 345 height 21
click at [386, 119] on input "Search for option" at bounding box center [400, 120] width 100 height 9
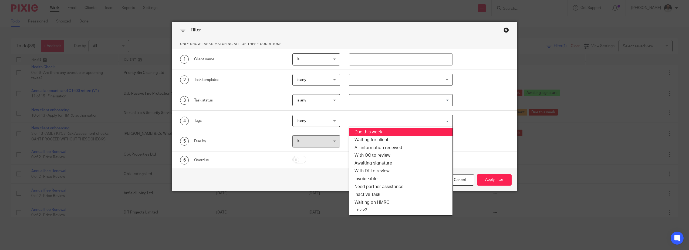
click at [379, 133] on li "Due this week" at bounding box center [400, 132] width 103 height 8
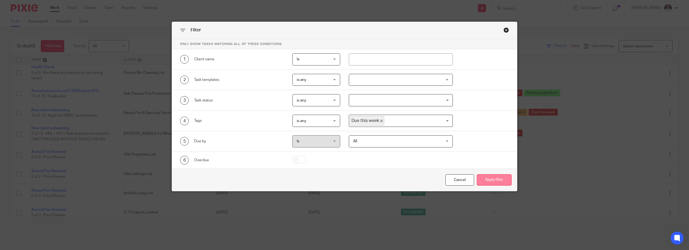
click at [487, 182] on button "Apply filter" at bounding box center [494, 180] width 35 height 12
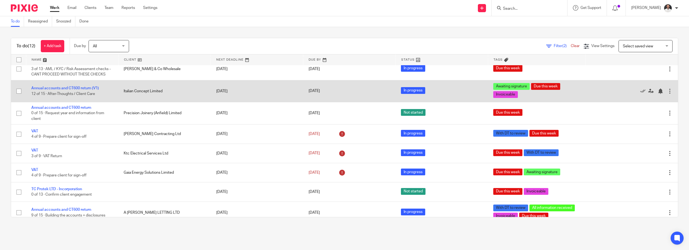
scroll to position [90, 0]
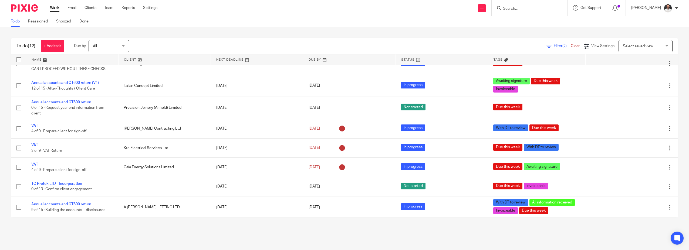
click at [36, 60] on link at bounding box center [72, 59] width 92 height 11
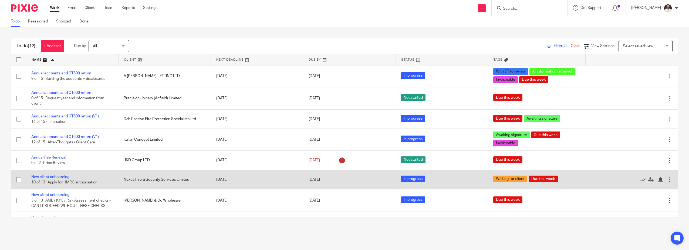
scroll to position [90, 0]
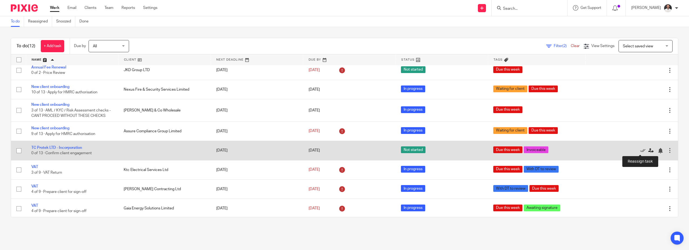
click at [649, 150] on icon at bounding box center [651, 150] width 5 height 5
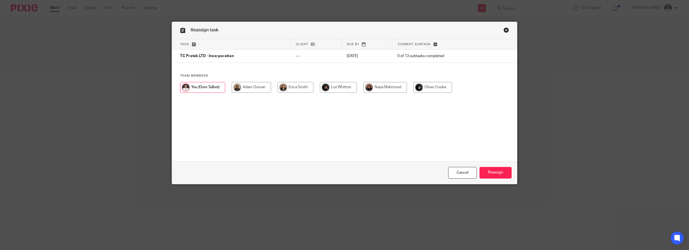
click at [382, 92] on input "radio" at bounding box center [385, 87] width 43 height 11
radio input "true"
click at [494, 170] on input "Reassign" at bounding box center [496, 173] width 32 height 12
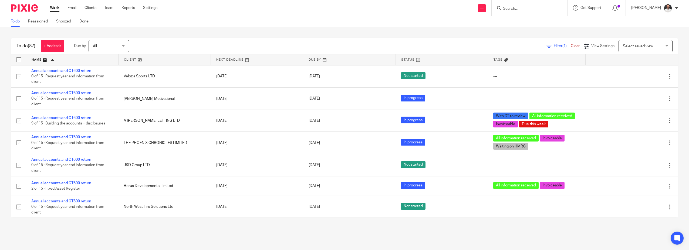
click at [102, 46] on span "All" at bounding box center [107, 45] width 29 height 11
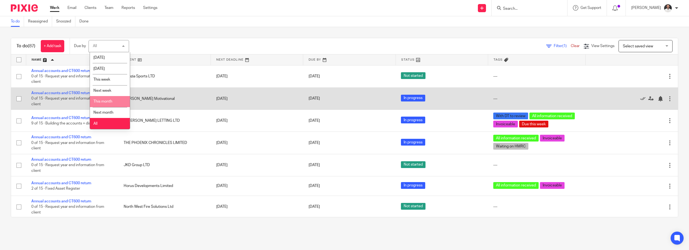
click at [103, 100] on span "This month" at bounding box center [102, 101] width 19 height 4
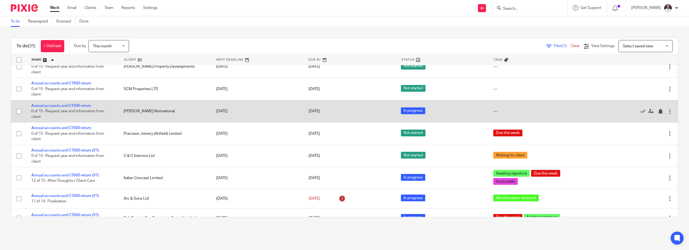
scroll to position [90, 0]
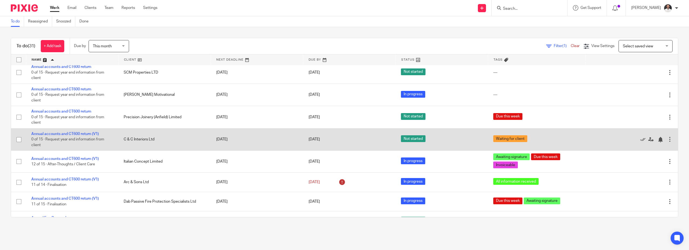
click at [19, 139] on input "checkbox" at bounding box center [19, 139] width 10 height 10
checkbox input "true"
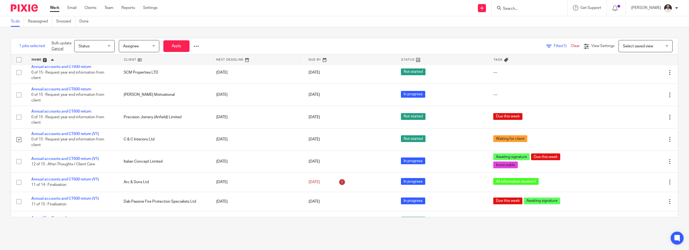
click at [198, 43] on div "Bulk update Cancel Status Status Status Not started In progress Done [GEOGRAPHI…" at bounding box center [126, 46] width 156 height 16
click at [198, 43] on div "Bulk update Cancel Status Status Status Not started In progress Done Assignee A…" at bounding box center [126, 46] width 156 height 16
click at [198, 45] on div at bounding box center [196, 45] width 5 height 5
click at [183, 56] on span "Update Tags" at bounding box center [188, 58] width 21 height 4
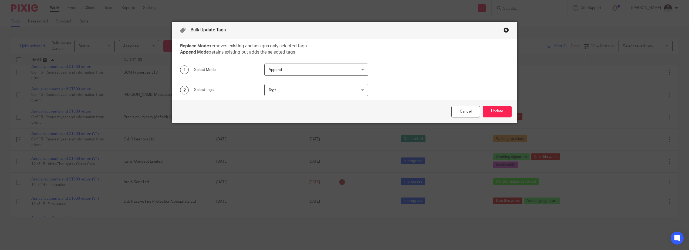
click at [286, 89] on span "Tags" at bounding box center [309, 89] width 80 height 11
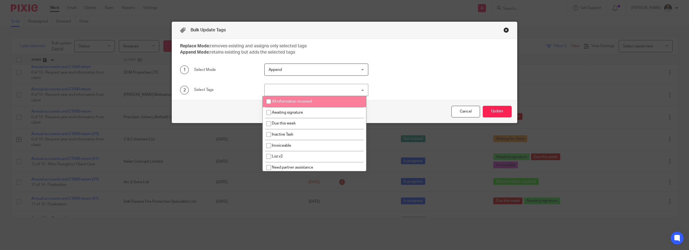
click at [286, 102] on span "All information received" at bounding box center [292, 101] width 40 height 4
checkbox input "true"
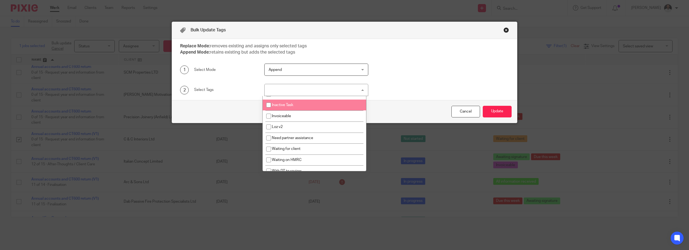
scroll to position [46, 0]
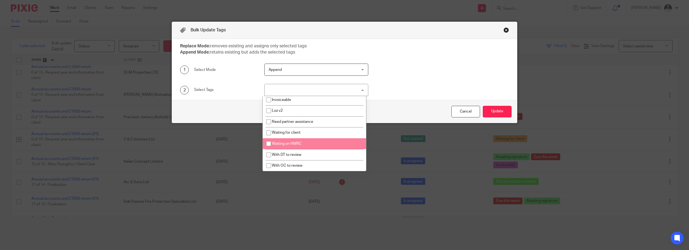
click at [284, 142] on li "Waiting on HMRC" at bounding box center [314, 143] width 103 height 11
click at [299, 143] on span "Waiting on HMRC" at bounding box center [287, 144] width 30 height 4
checkbox input "false"
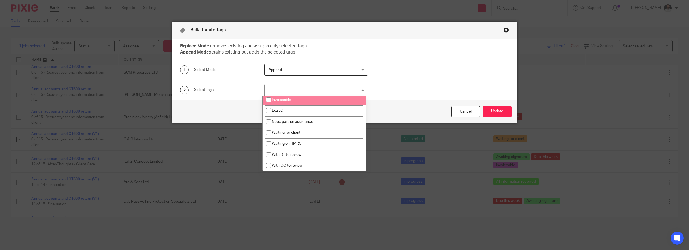
click at [331, 73] on span "Append" at bounding box center [309, 69] width 80 height 11
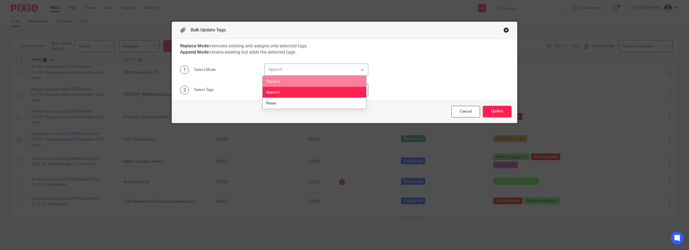
click at [309, 82] on li "Replace" at bounding box center [314, 81] width 103 height 11
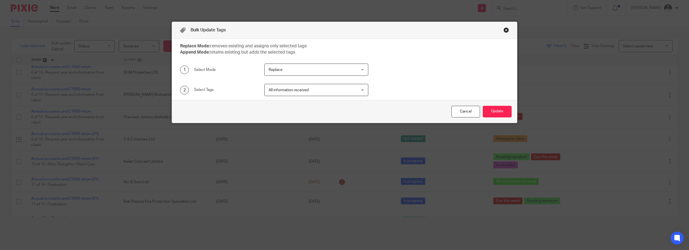
click at [281, 91] on span "All information received" at bounding box center [289, 90] width 40 height 4
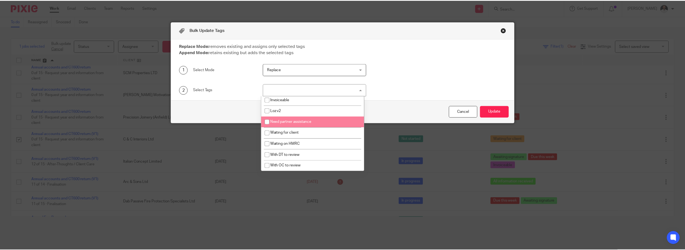
scroll to position [0, 0]
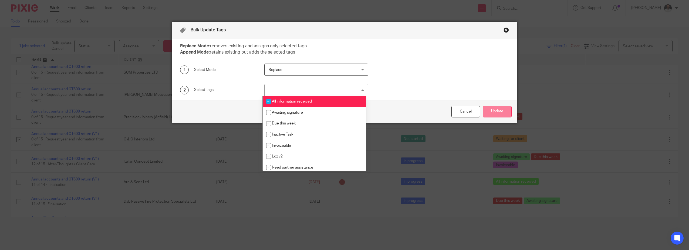
click at [495, 112] on button "Update" at bounding box center [497, 112] width 29 height 12
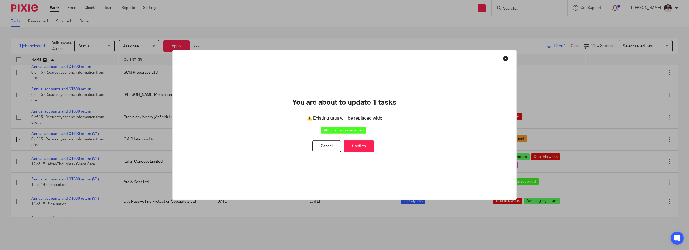
click at [371, 146] on button "Confirm" at bounding box center [359, 146] width 31 height 12
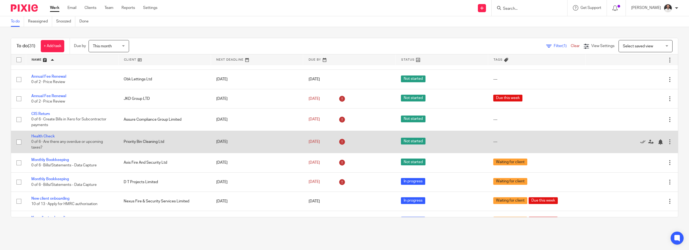
scroll to position [270, 0]
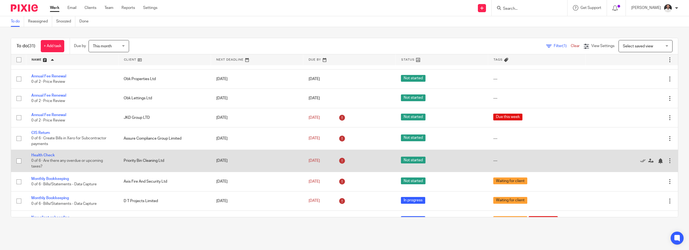
click at [19, 160] on input "checkbox" at bounding box center [19, 161] width 10 height 10
checkbox input "true"
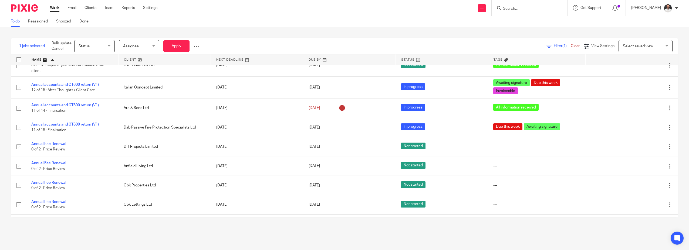
scroll to position [209, 0]
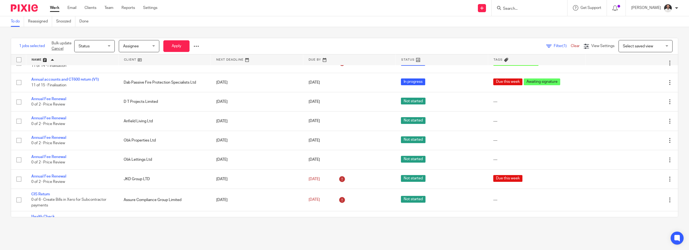
click at [197, 45] on div at bounding box center [196, 45] width 5 height 5
click at [188, 58] on span "Update Tags" at bounding box center [188, 58] width 21 height 4
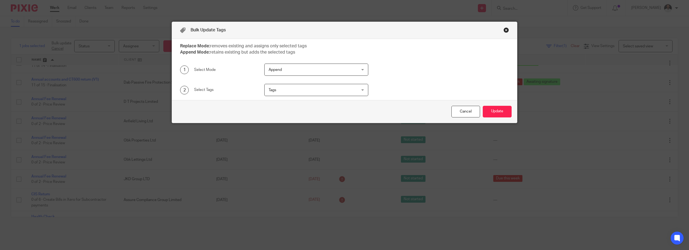
click at [293, 89] on span "Tags" at bounding box center [309, 89] width 80 height 11
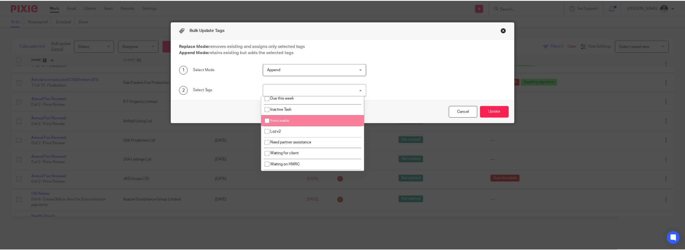
scroll to position [46, 0]
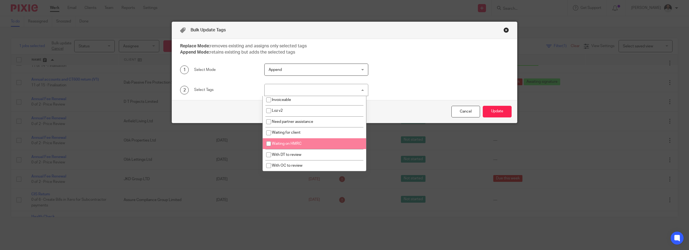
click at [300, 142] on span "Waiting on HMRC" at bounding box center [287, 144] width 30 height 4
click at [299, 145] on span "Waiting on HMRC" at bounding box center [287, 144] width 30 height 4
checkbox input "false"
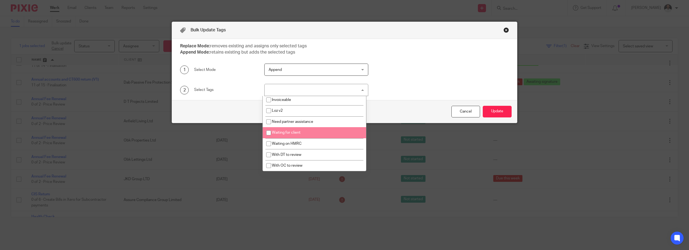
click at [268, 132] on input "checkbox" at bounding box center [269, 132] width 10 height 10
checkbox input "true"
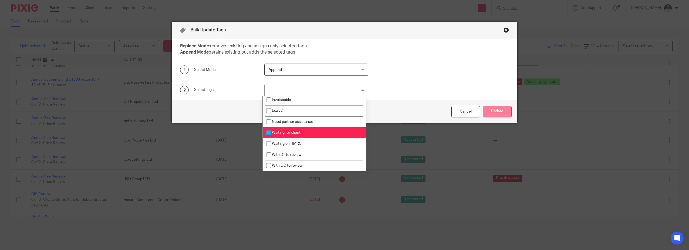
click at [487, 110] on button "Update" at bounding box center [497, 112] width 29 height 12
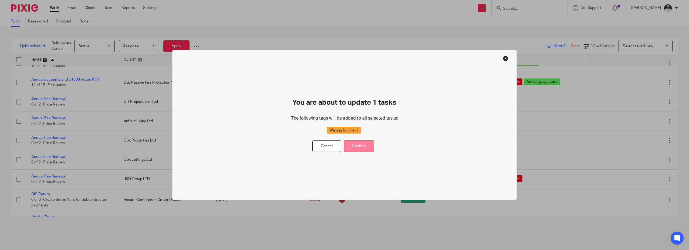
click at [362, 146] on button "Confirm" at bounding box center [359, 146] width 31 height 12
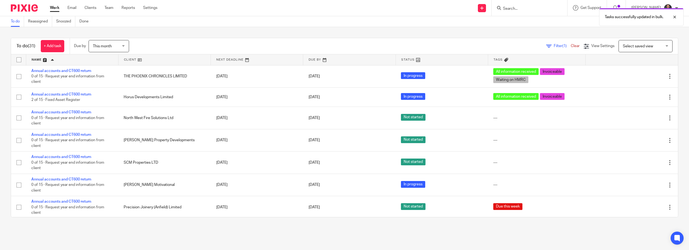
click at [633, 45] on span "Select saved view" at bounding box center [638, 46] width 30 height 4
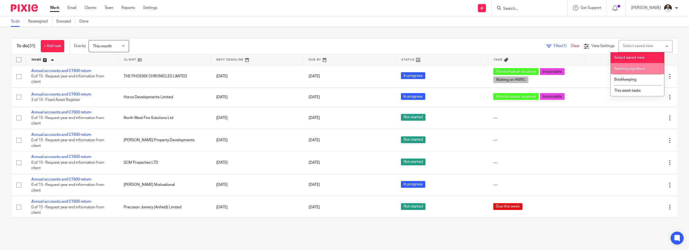
click at [554, 45] on span "Filter (1)" at bounding box center [562, 46] width 17 height 4
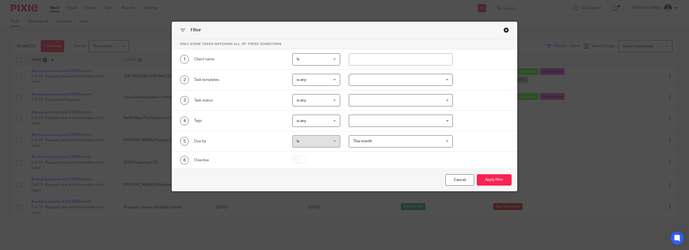
click at [363, 143] on span "This month" at bounding box center [393, 140] width 80 height 11
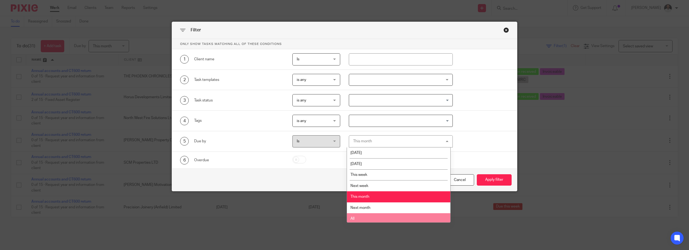
click at [373, 214] on li "All" at bounding box center [398, 218] width 103 height 11
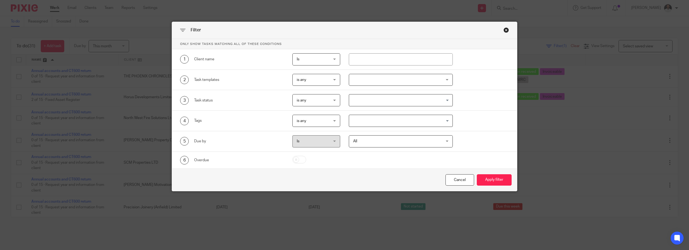
click at [369, 120] on input "Search for option" at bounding box center [400, 120] width 100 height 9
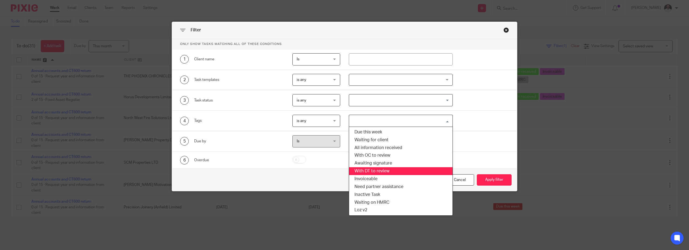
click at [376, 169] on li "With DT to review" at bounding box center [400, 171] width 103 height 8
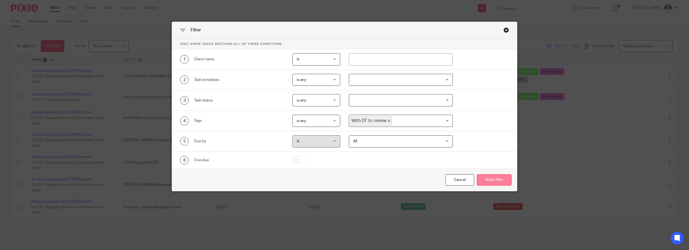
click at [488, 182] on button "Apply filter" at bounding box center [494, 180] width 35 height 12
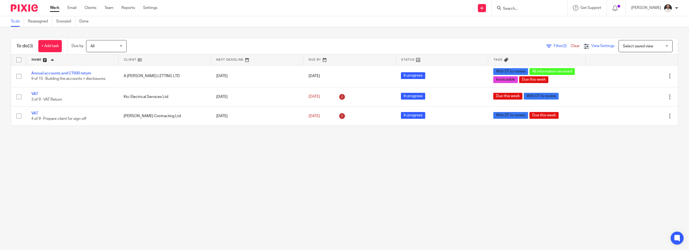
click at [592, 45] on span "View Settings" at bounding box center [603, 46] width 23 height 4
click at [575, 69] on link "Save" at bounding box center [574, 69] width 10 height 4
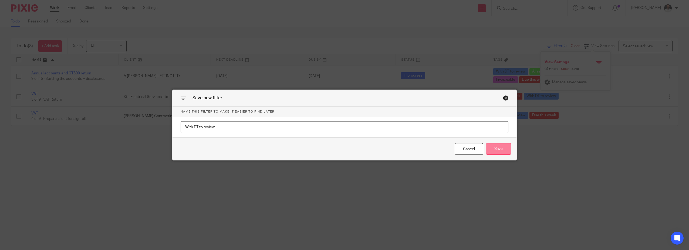
type input "With DT to review"
click at [500, 149] on button "Save" at bounding box center [498, 149] width 25 height 12
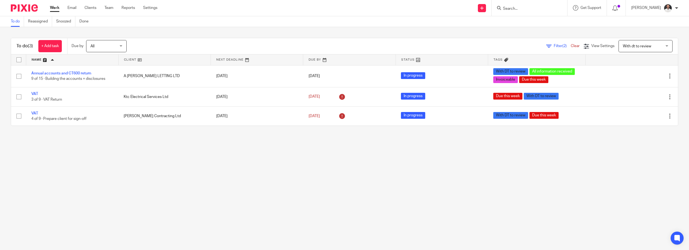
click at [15, 11] on img at bounding box center [24, 7] width 27 height 7
click at [27, 8] on img at bounding box center [24, 7] width 27 height 7
